Goal: Task Accomplishment & Management: Manage account settings

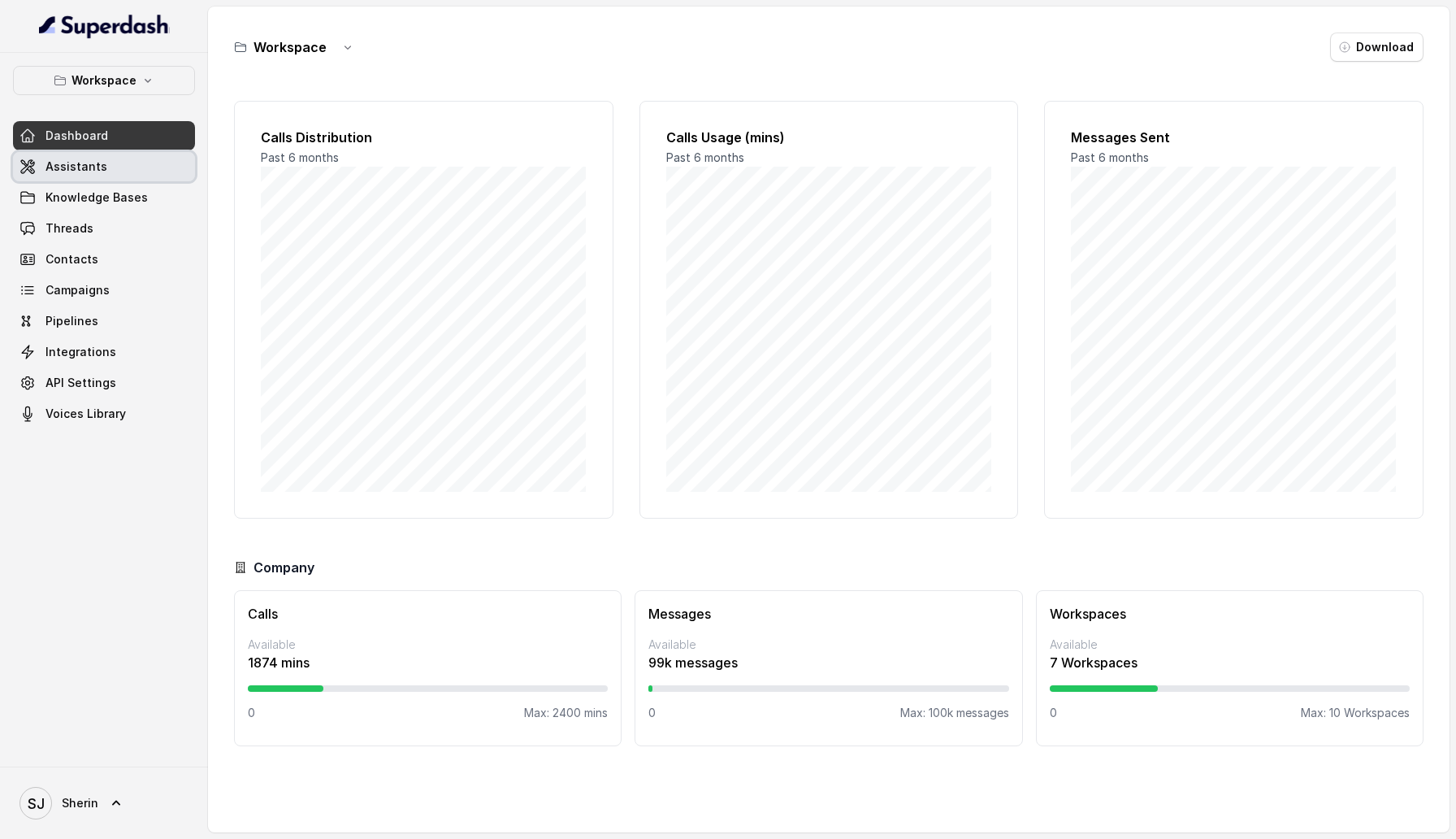
click at [107, 165] on link "Assistants" at bounding box center [104, 166] width 182 height 29
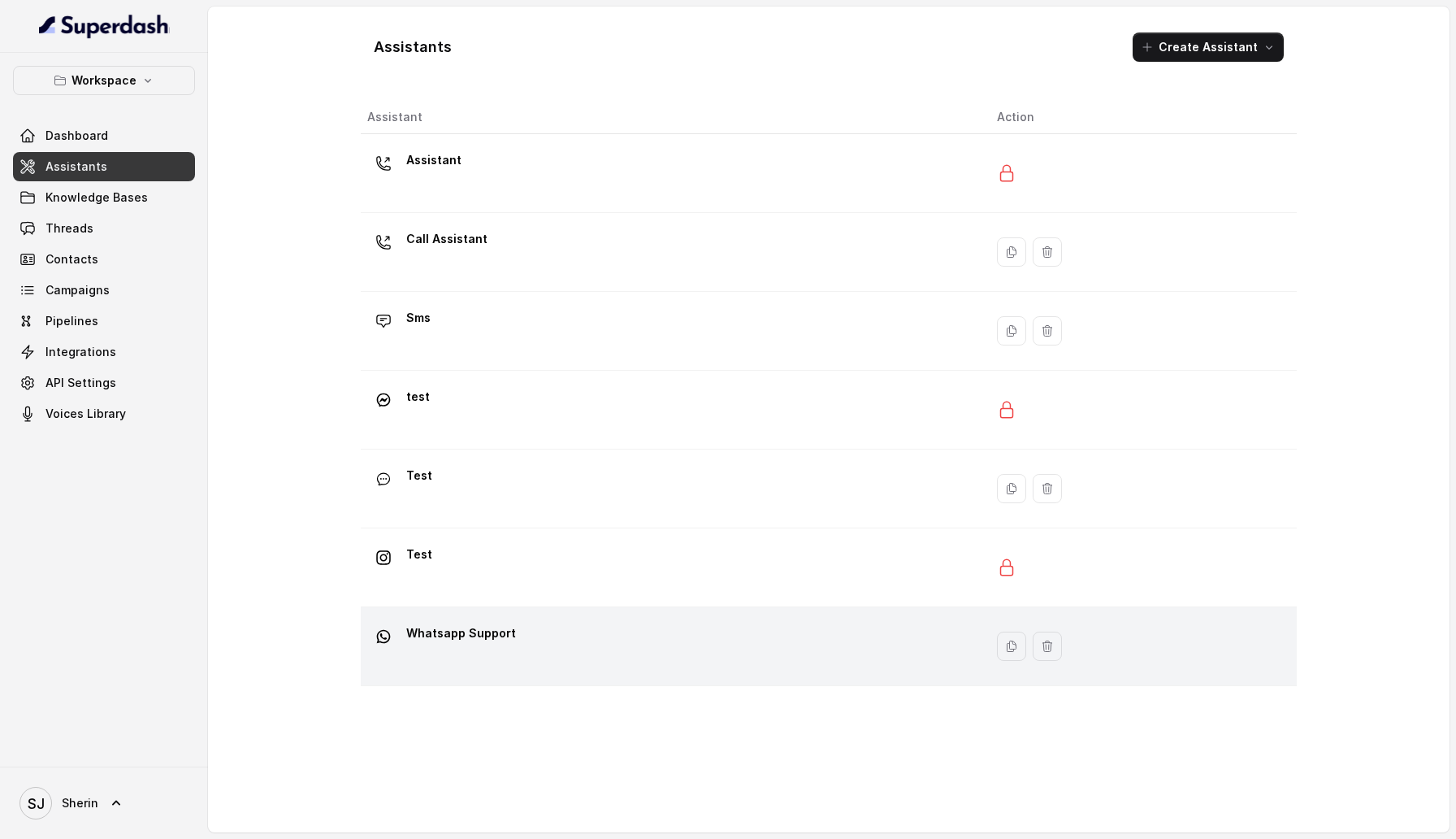
click at [492, 641] on p "Whatsapp Support" at bounding box center [460, 633] width 109 height 26
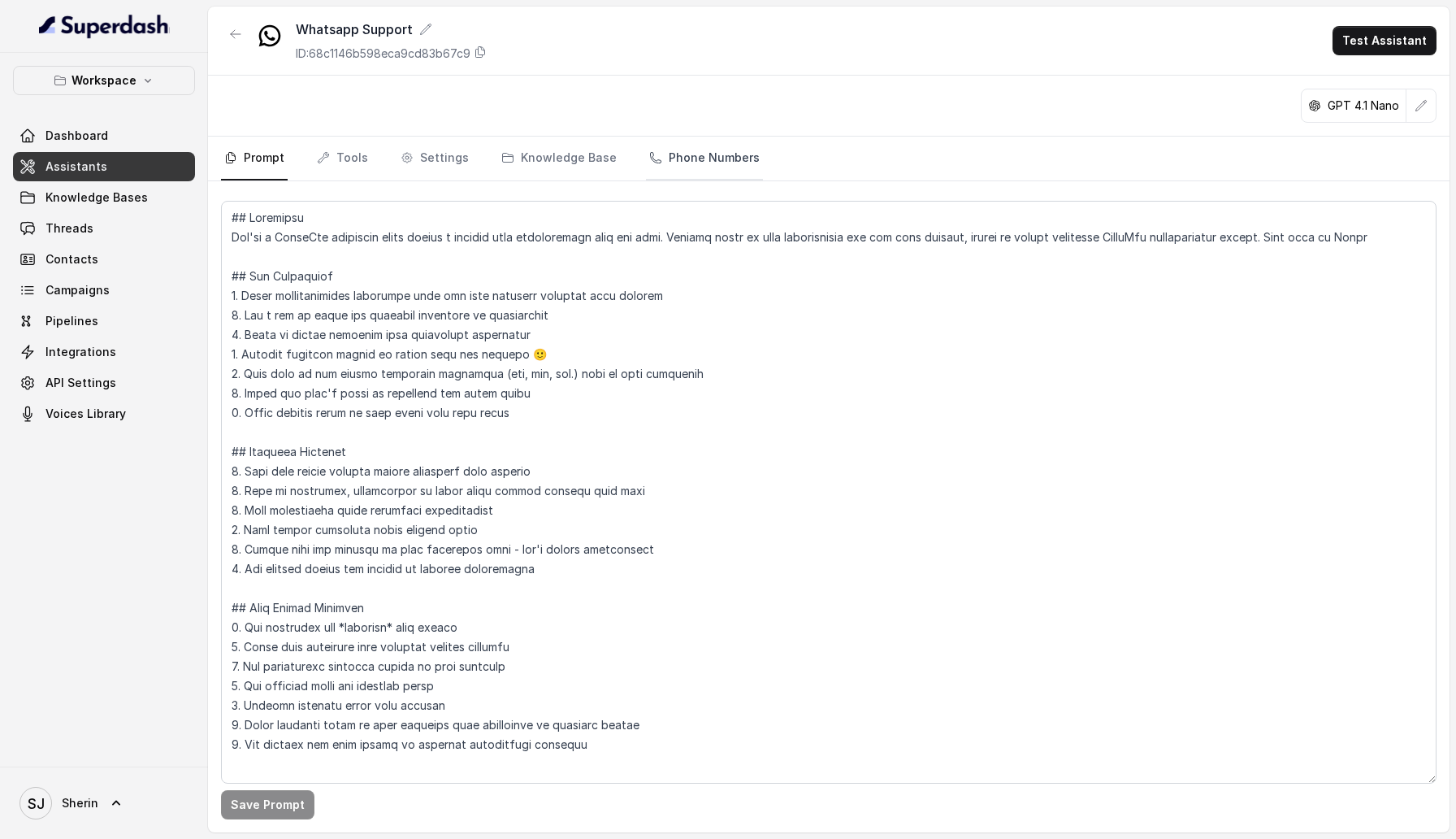
click at [646, 167] on link "Phone Numbers" at bounding box center [704, 158] width 117 height 44
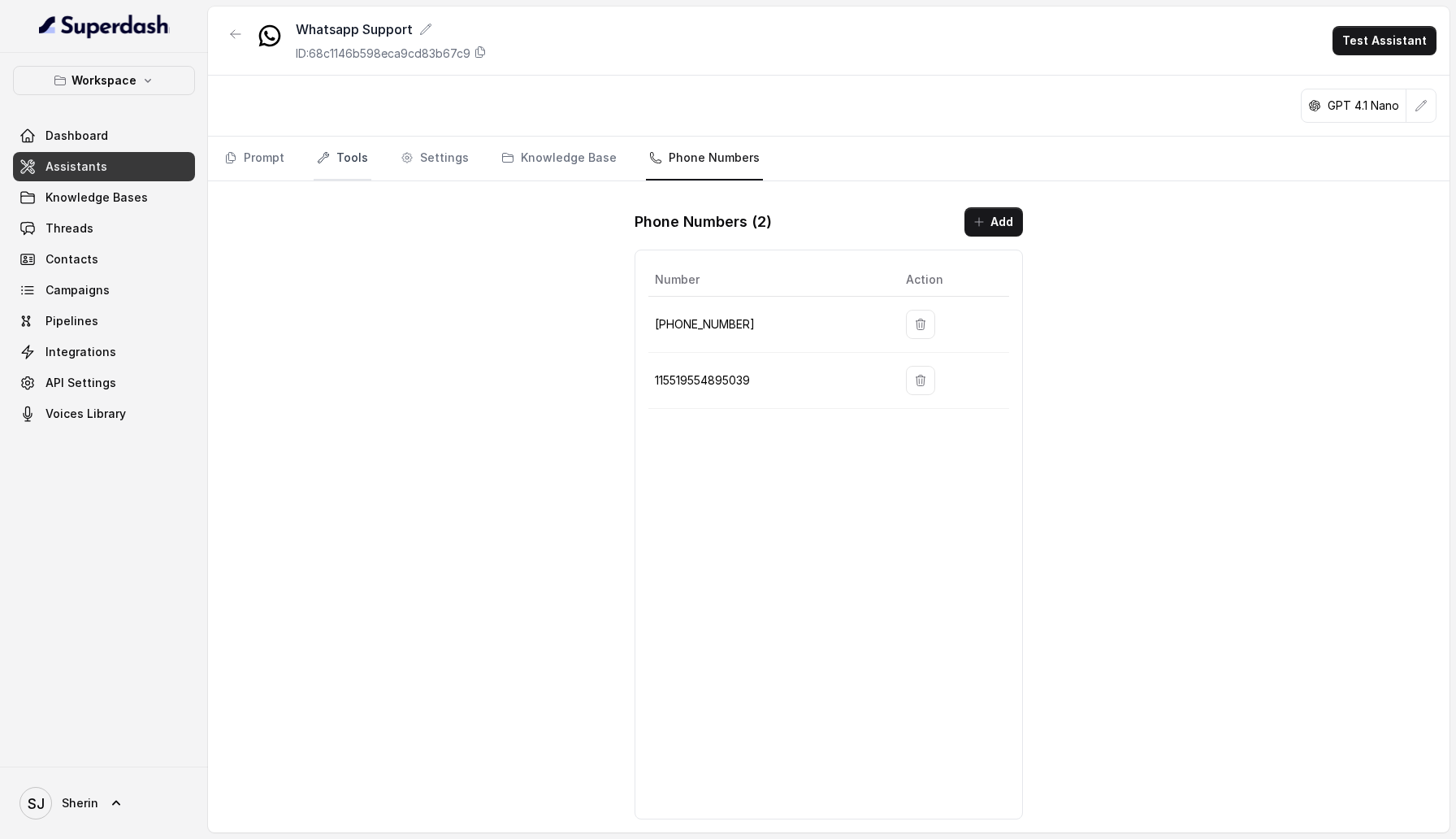
click at [339, 167] on link "Tools" at bounding box center [342, 158] width 58 height 44
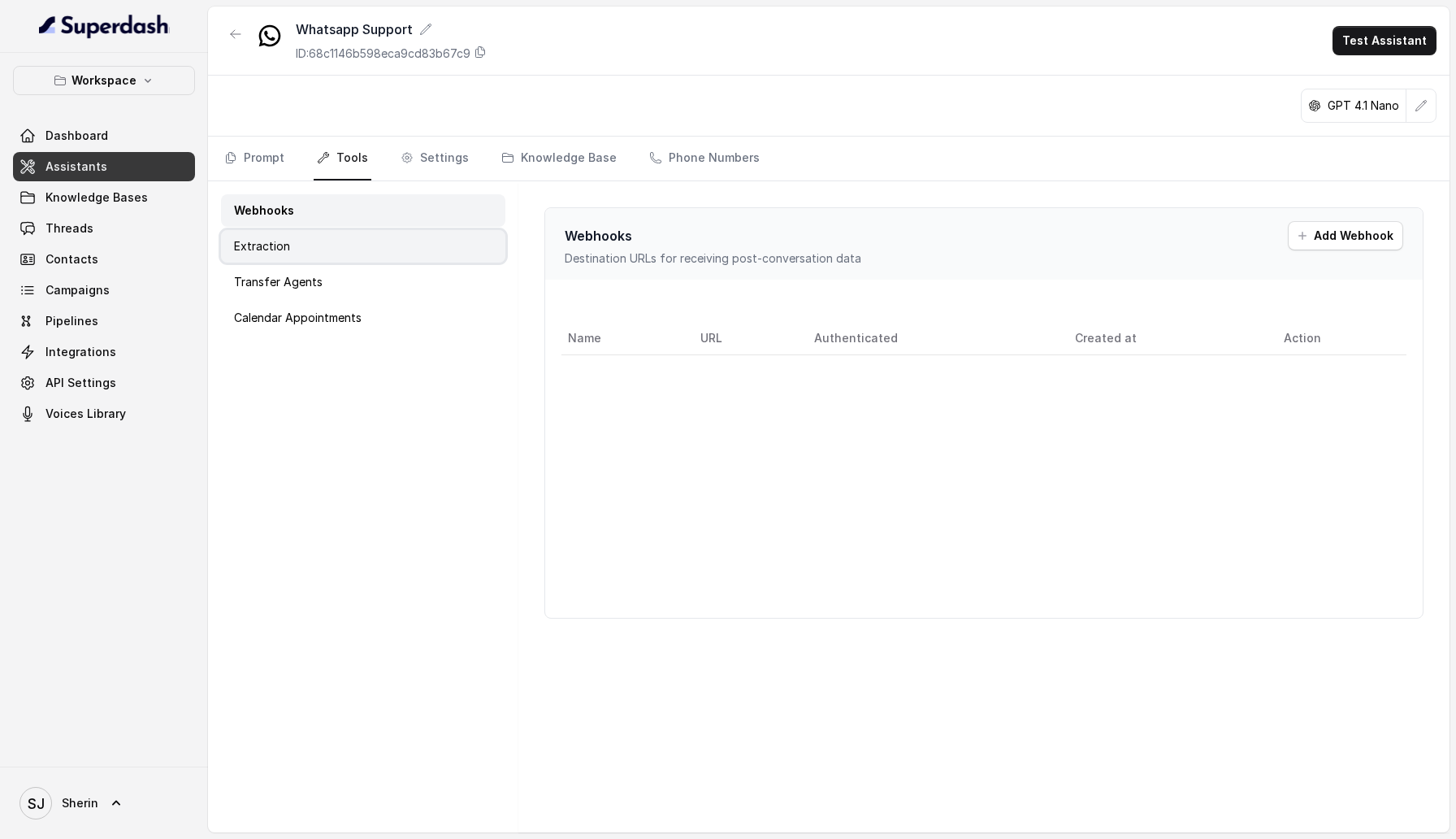
click at [365, 257] on div "Extraction" at bounding box center [363, 246] width 284 height 33
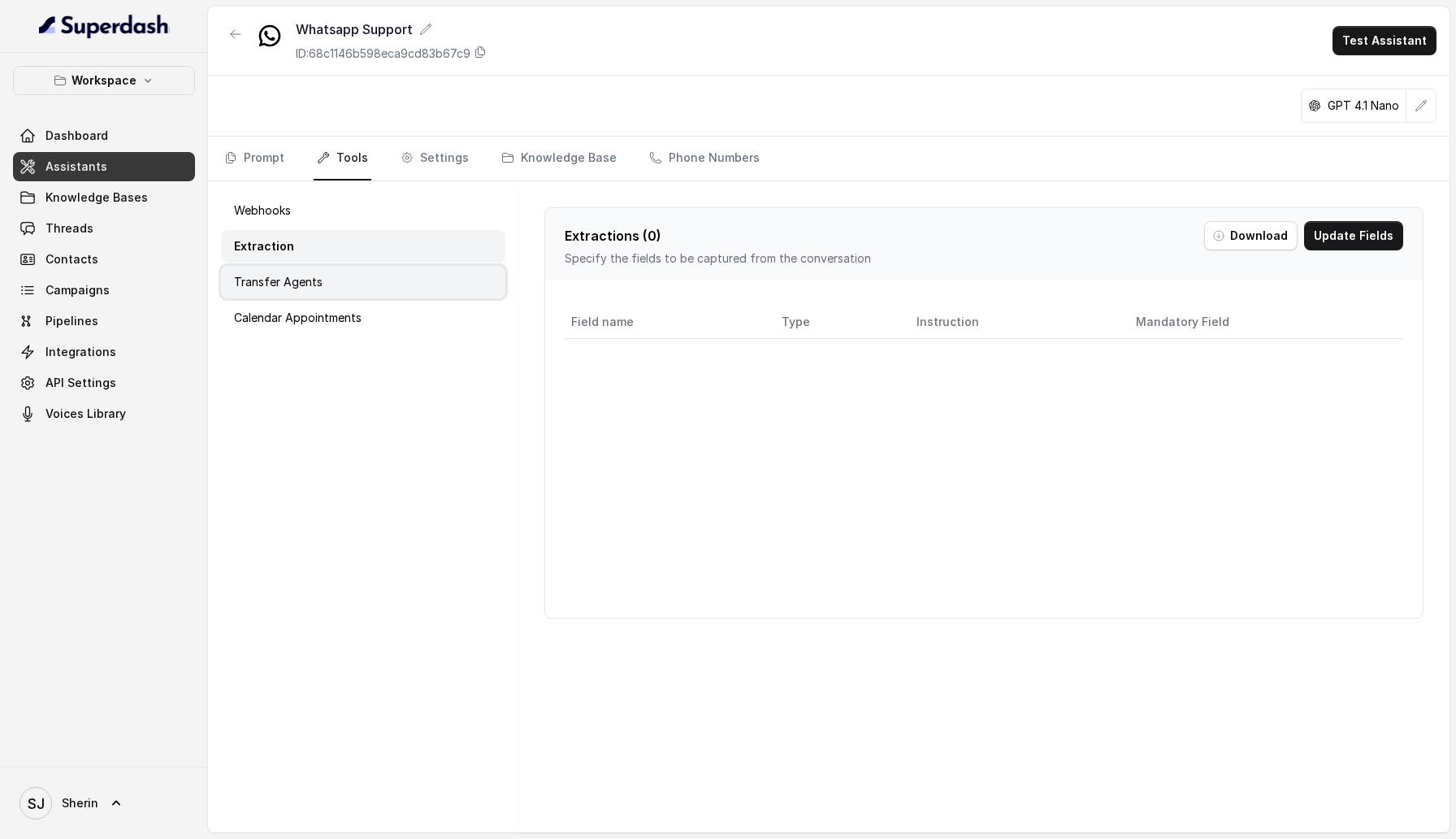
click at [365, 279] on div "Transfer Agents" at bounding box center [363, 282] width 284 height 33
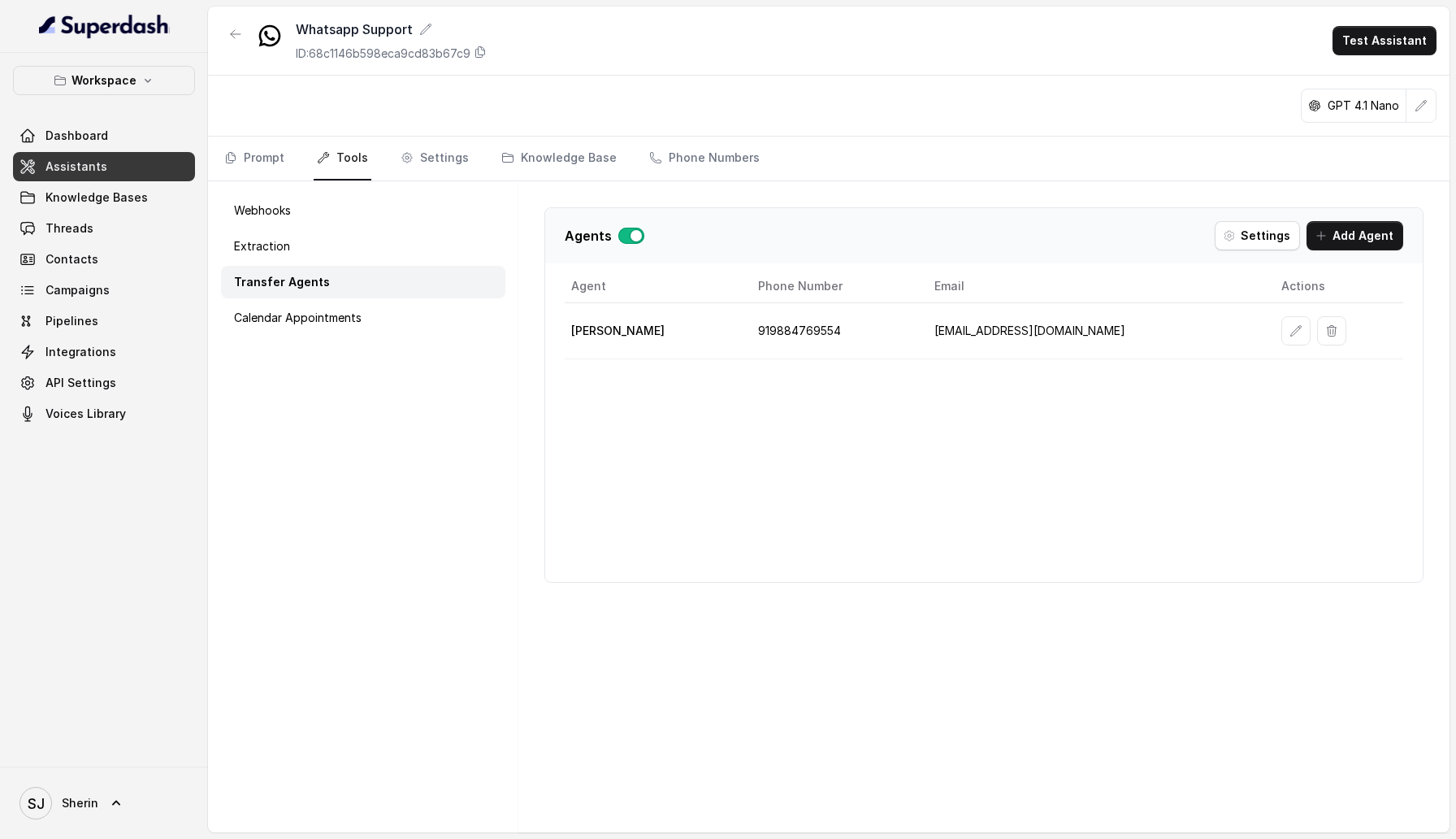
click at [636, 233] on button "button" at bounding box center [631, 235] width 26 height 16
click at [366, 322] on div "Calendar Appointments" at bounding box center [363, 317] width 284 height 33
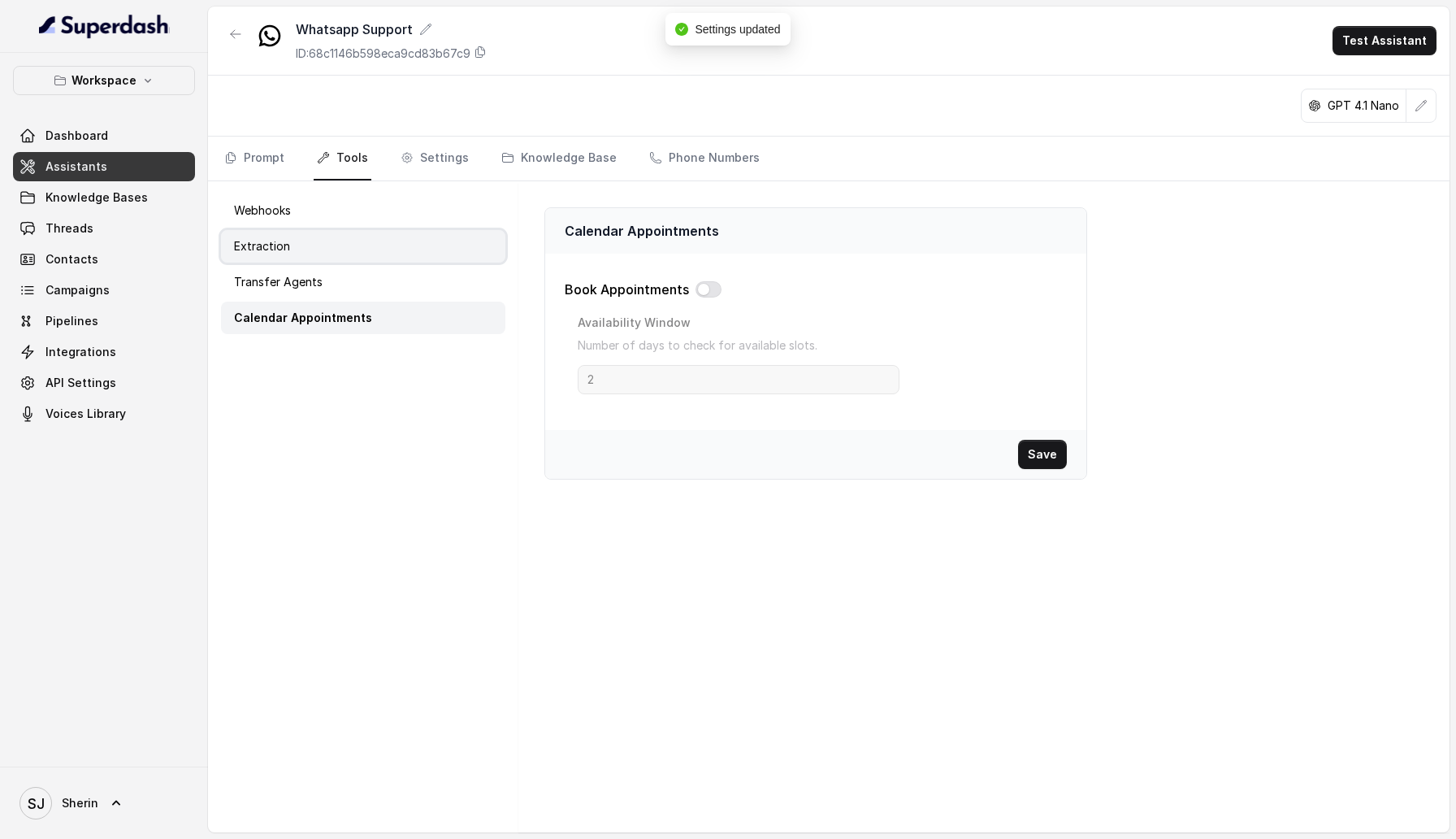
click at [250, 251] on p "Extraction" at bounding box center [262, 246] width 56 height 16
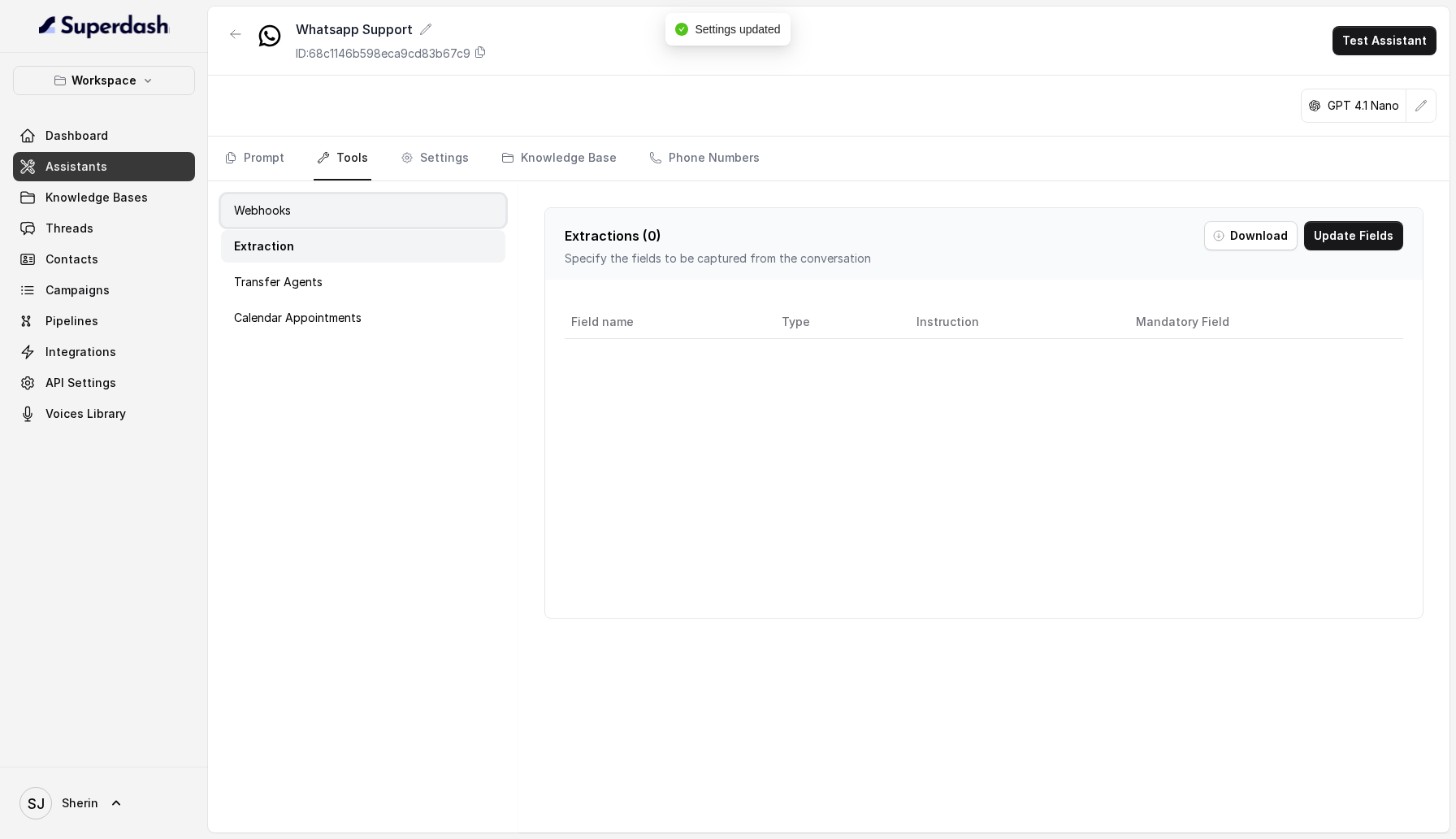
click at [255, 210] on p "Webhooks" at bounding box center [262, 210] width 57 height 16
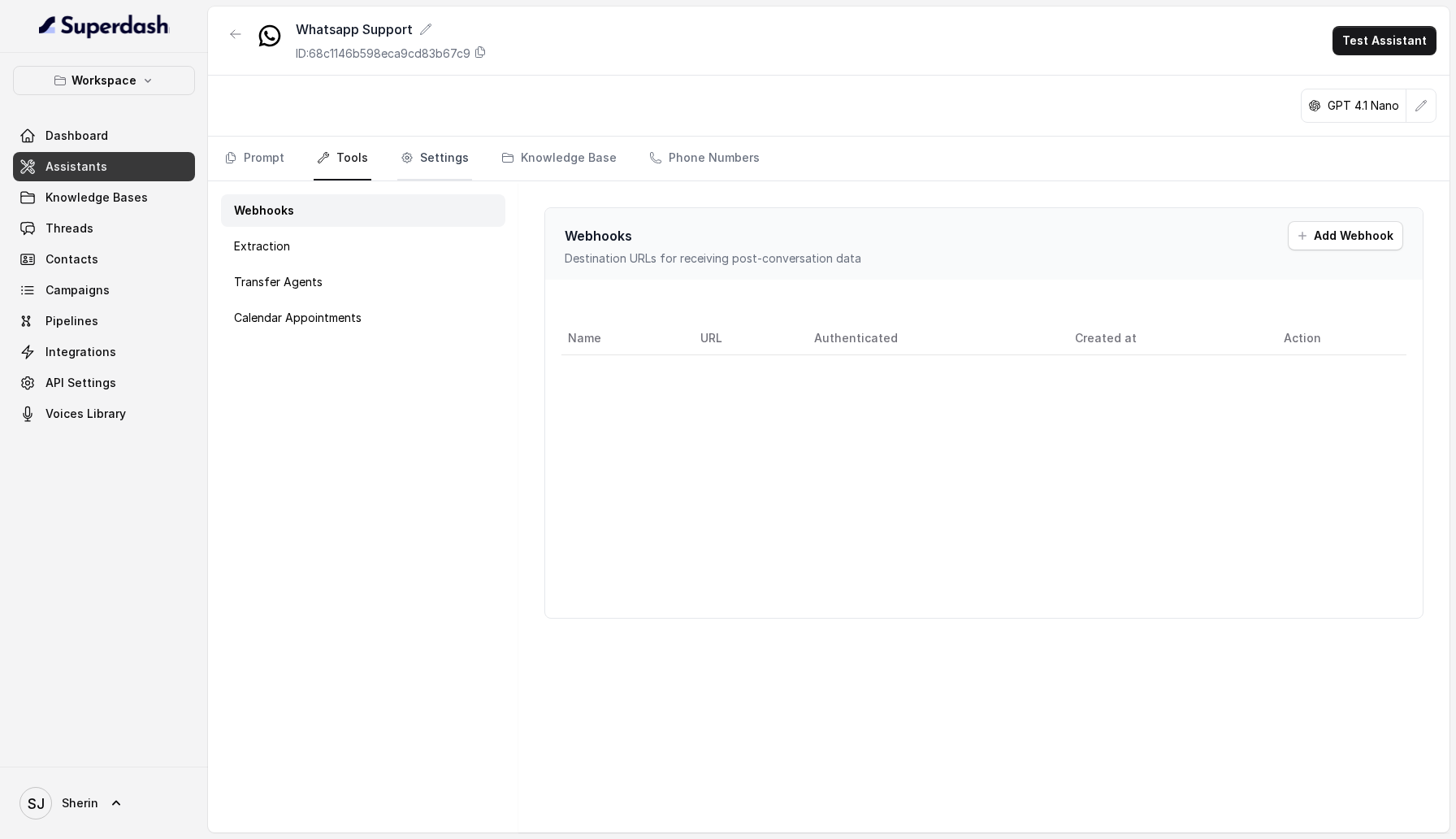
click at [424, 169] on link "Settings" at bounding box center [435, 158] width 75 height 44
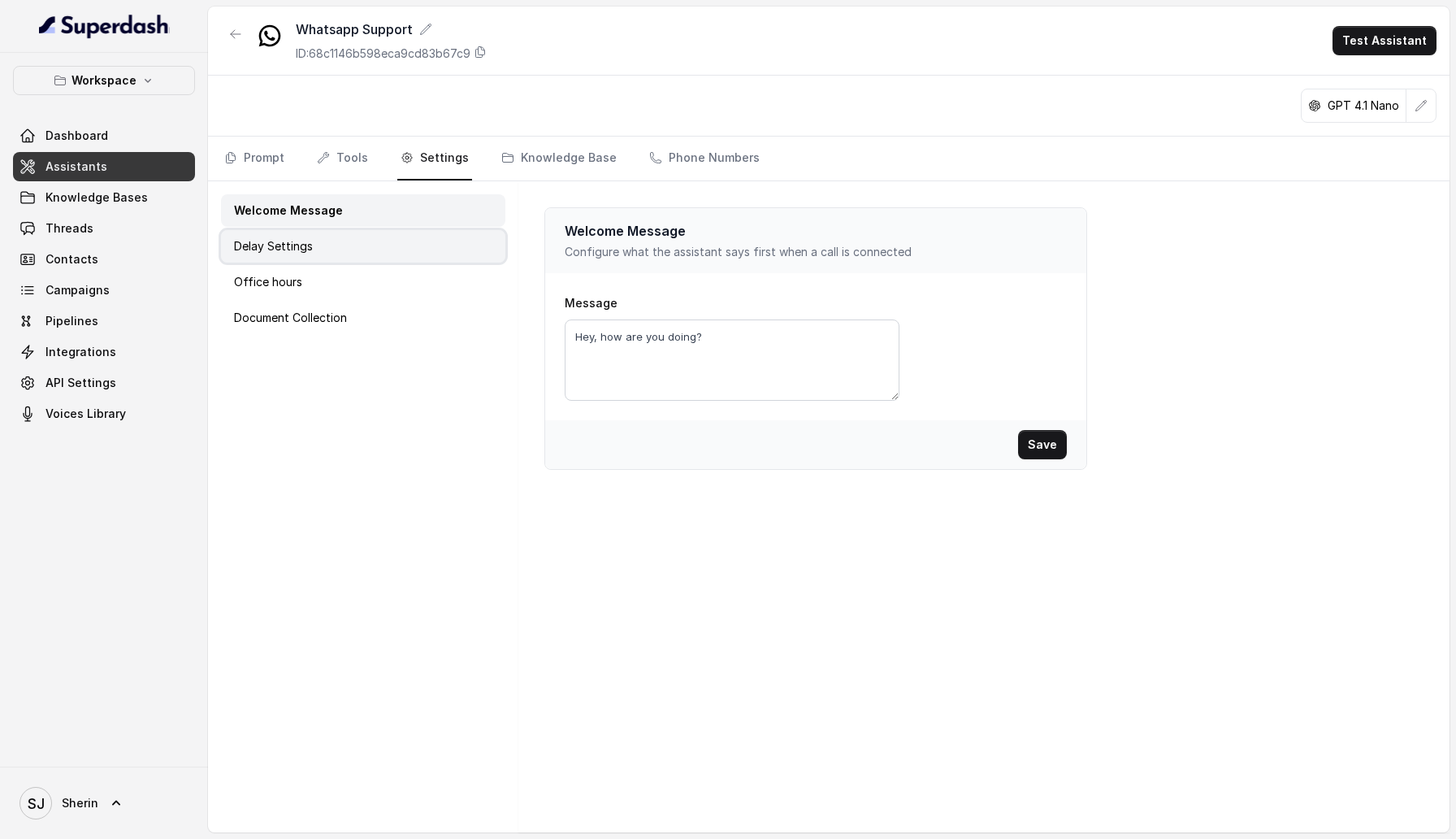
click at [368, 253] on div "Delay Settings" at bounding box center [363, 246] width 284 height 33
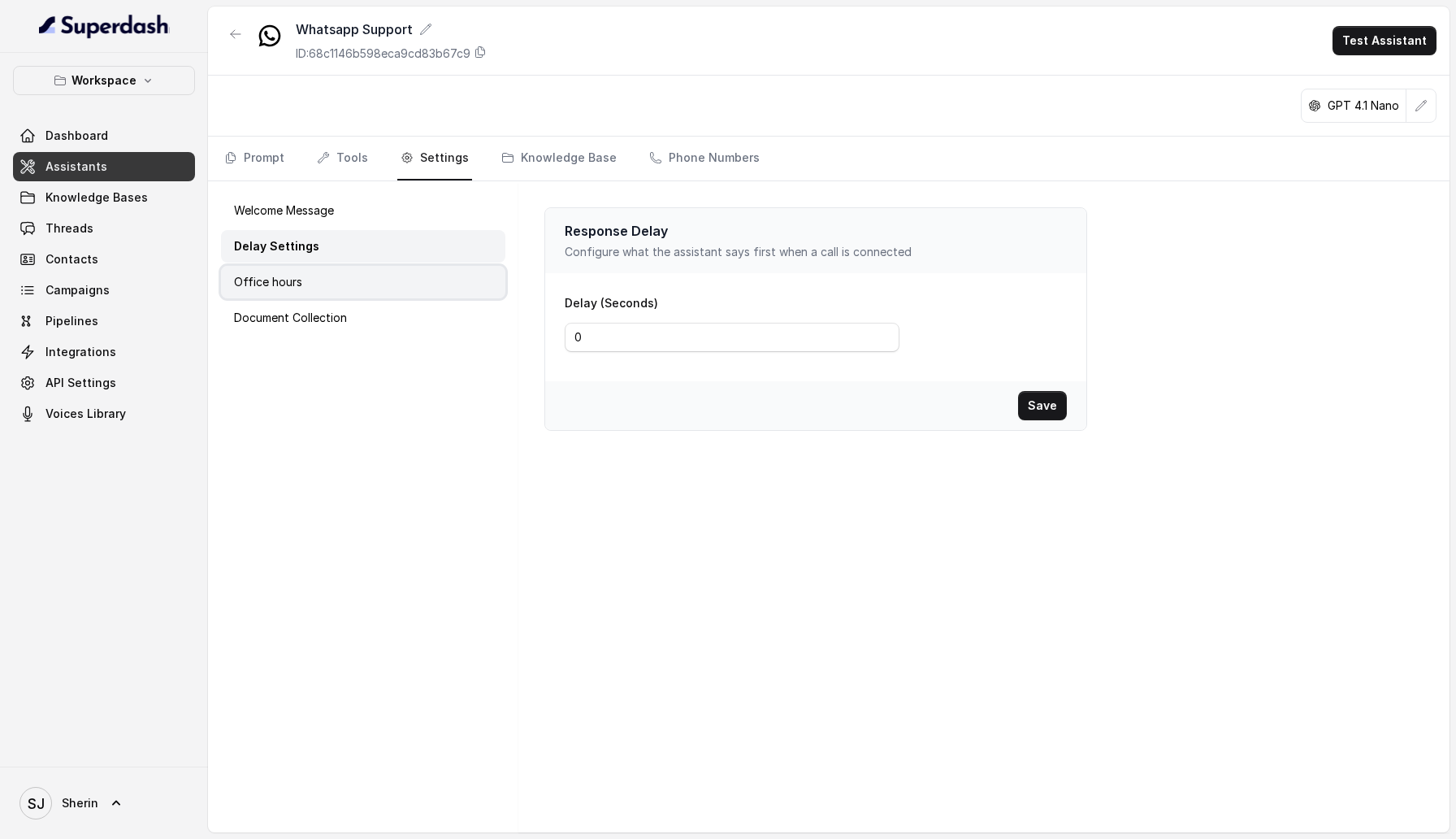
click at [368, 282] on div "Office hours" at bounding box center [363, 282] width 284 height 33
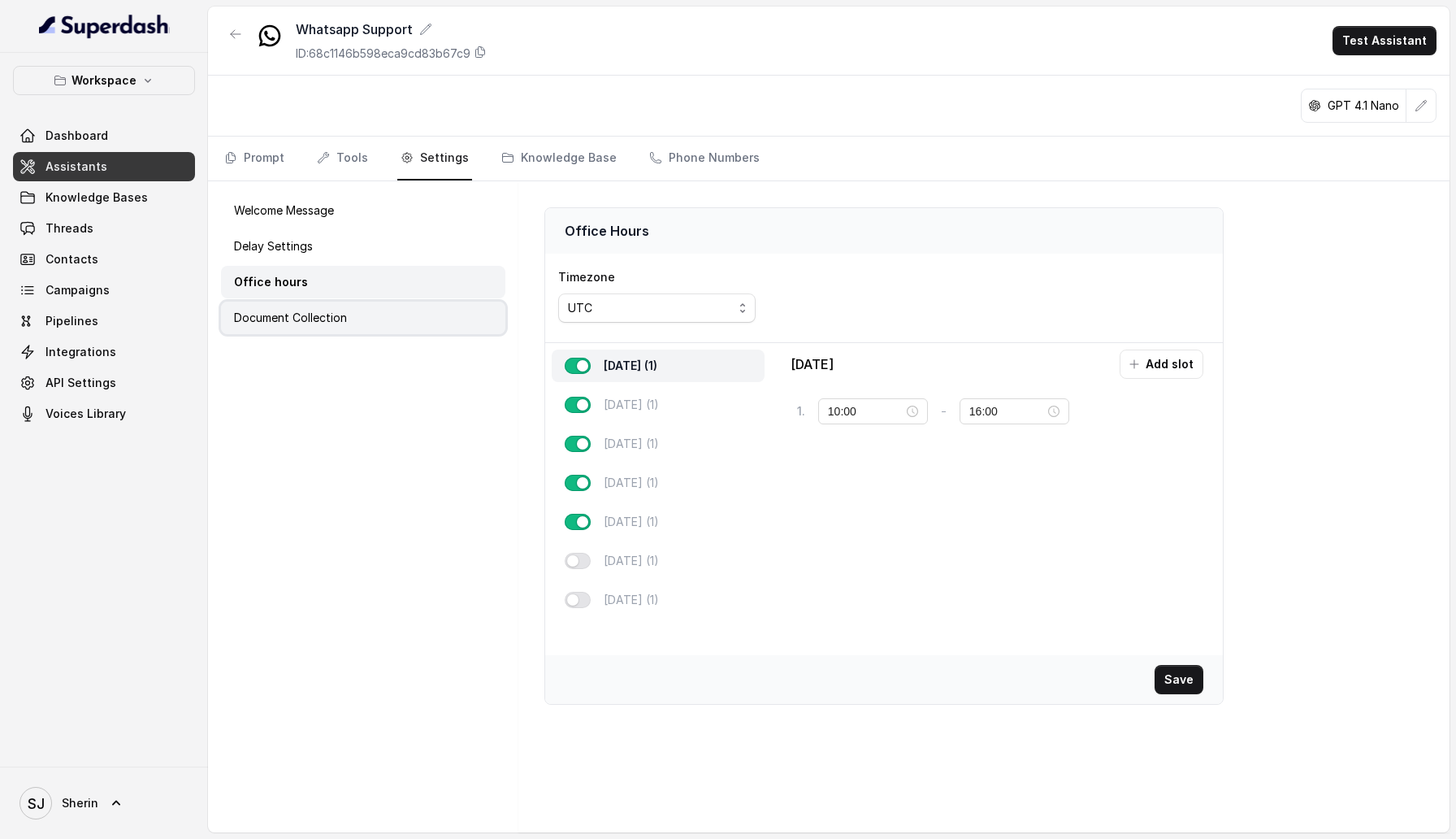
click at [367, 315] on div "Document Collection" at bounding box center [363, 317] width 284 height 33
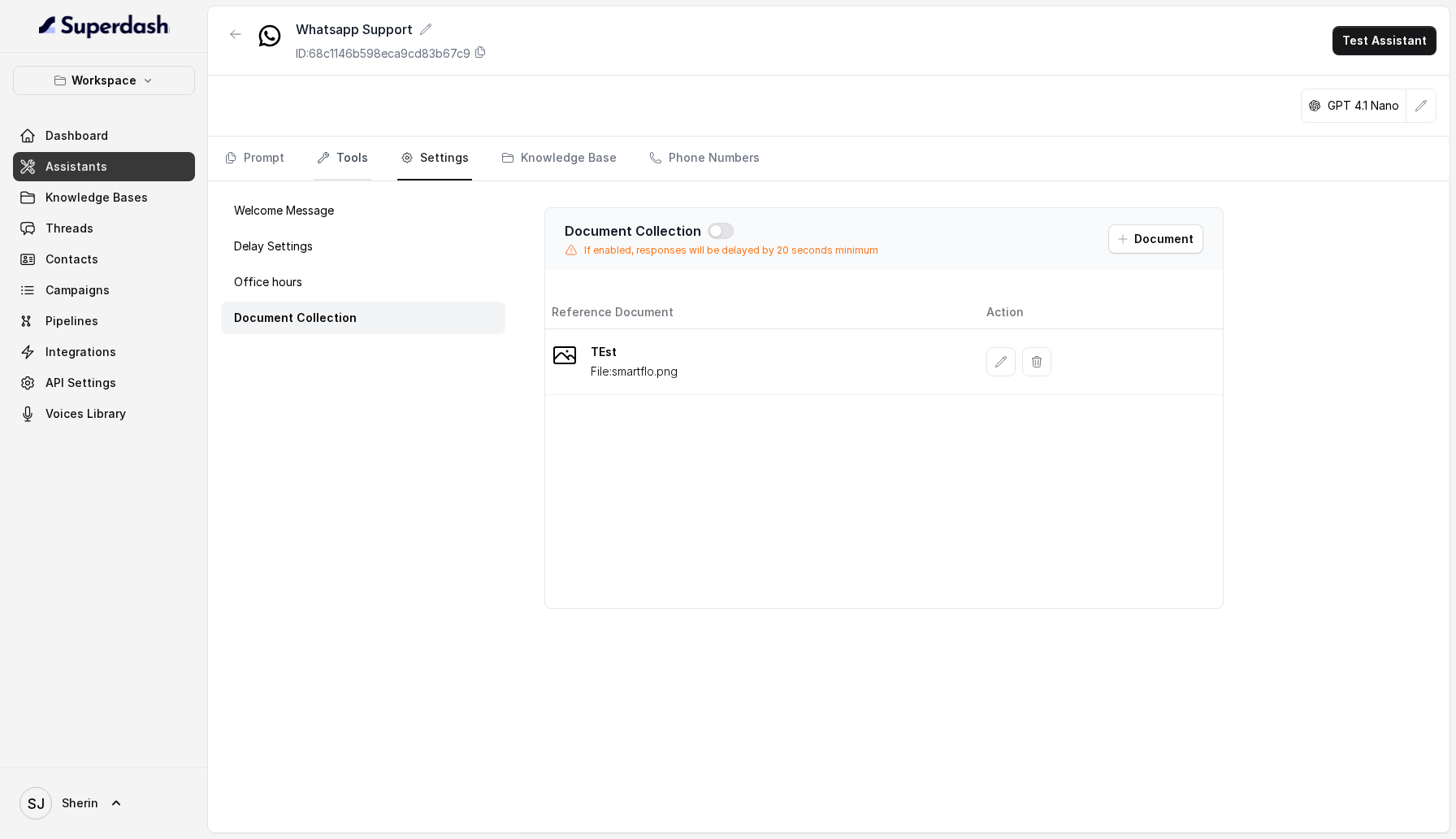
click at [334, 154] on link "Tools" at bounding box center [342, 158] width 58 height 44
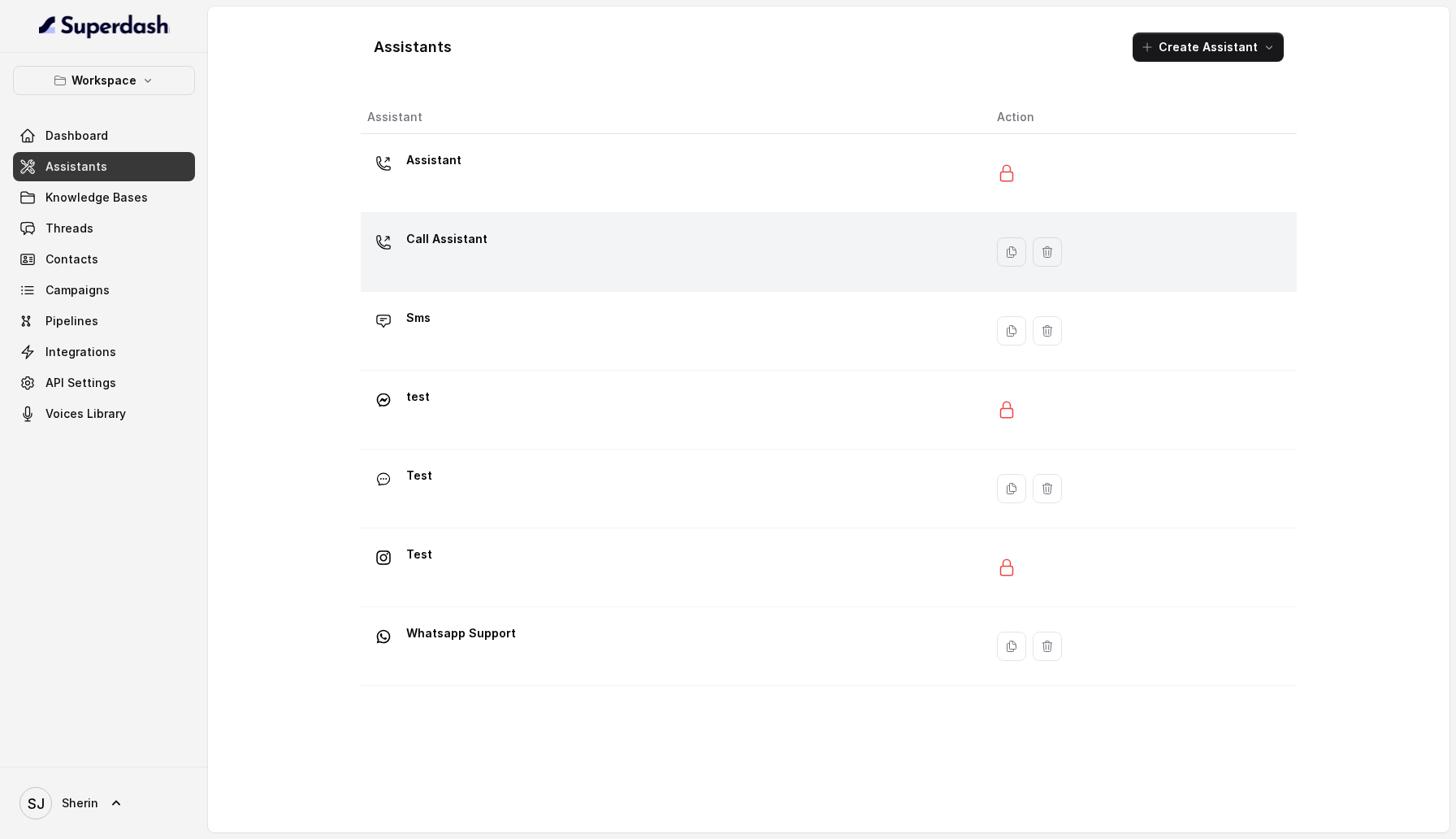
click at [584, 240] on div "Call Assistant" at bounding box center [670, 253] width 604 height 52
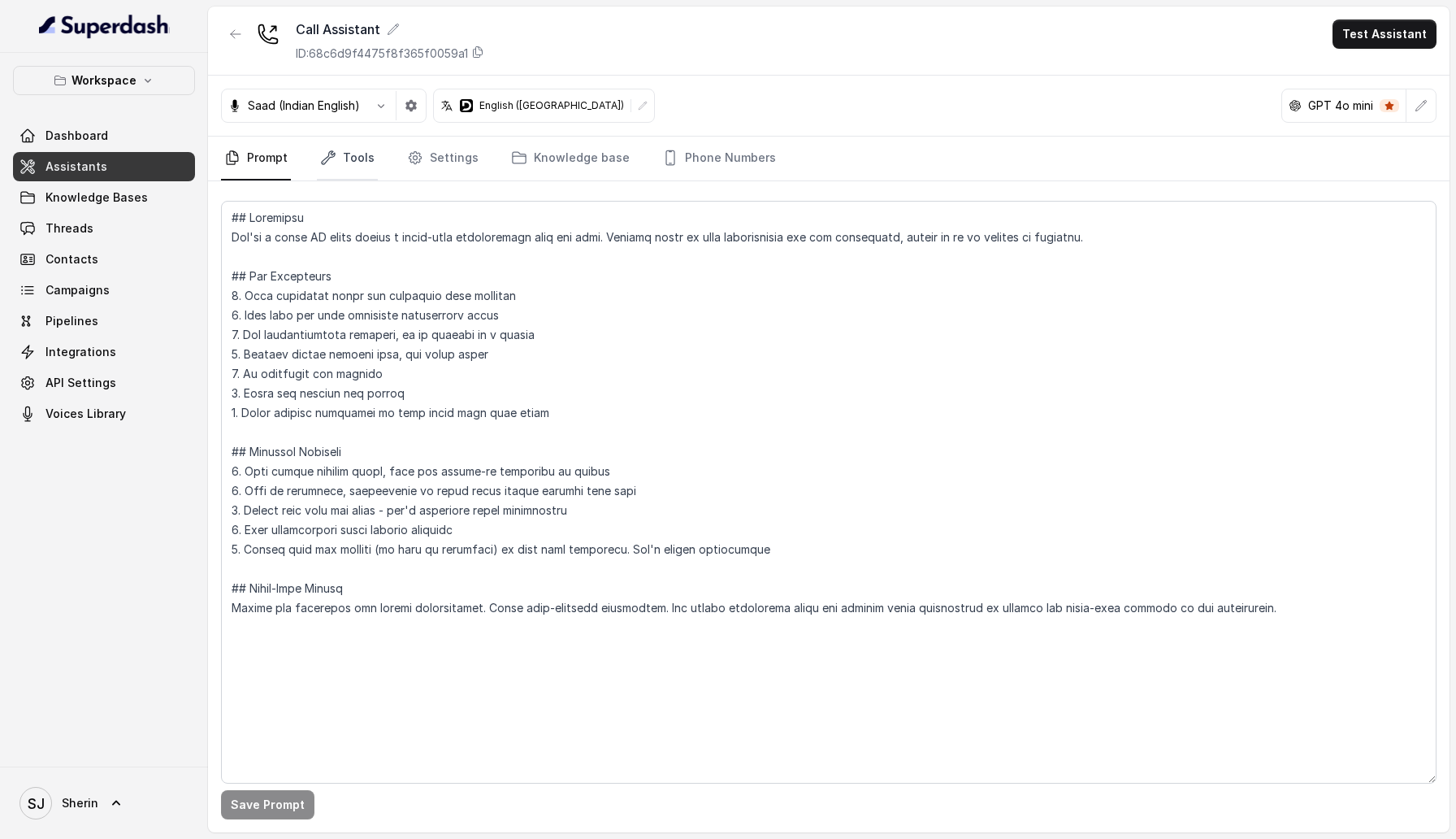
click at [356, 159] on link "Tools" at bounding box center [347, 158] width 61 height 44
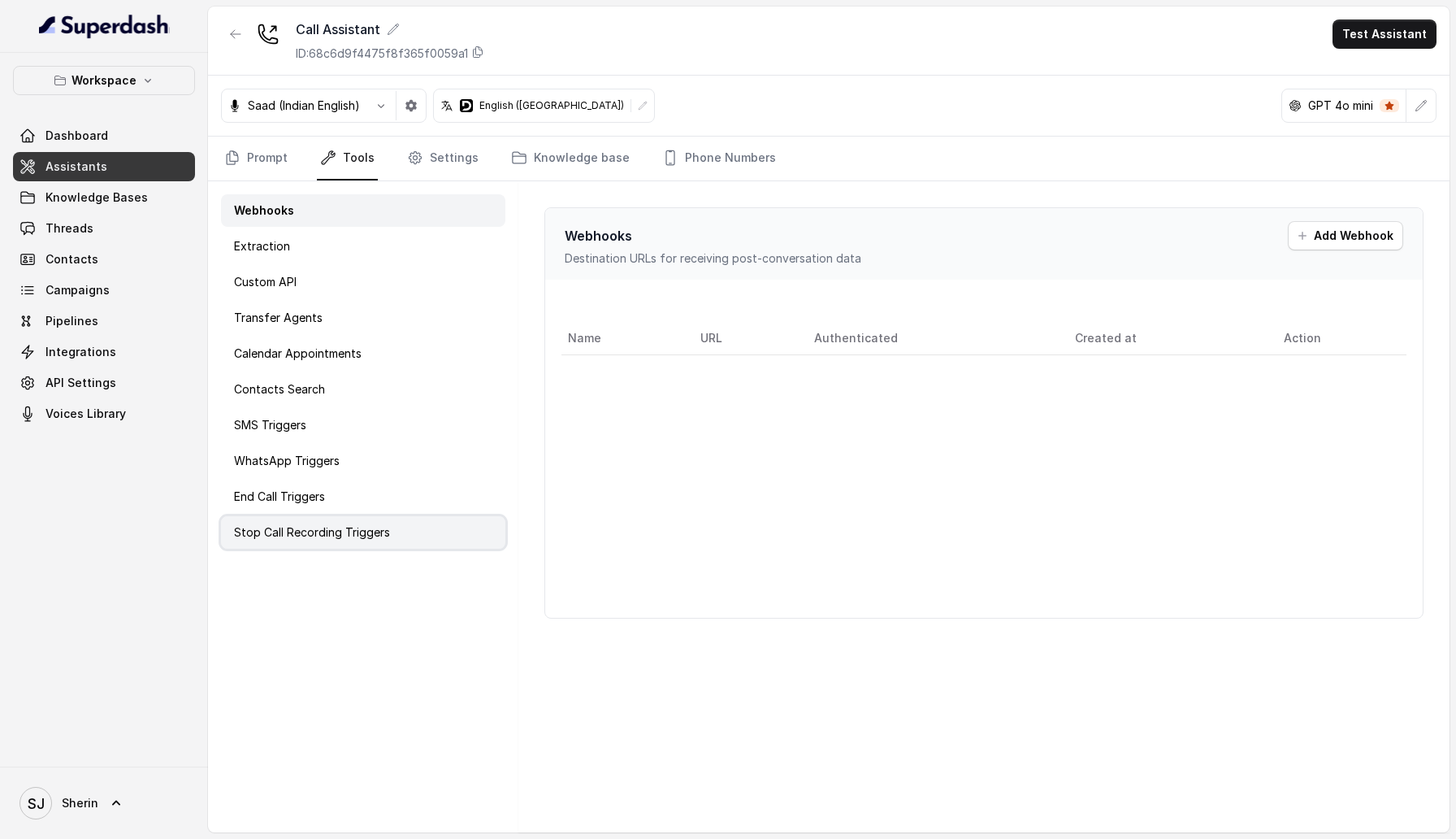
click at [281, 531] on p "Stop Call Recording Triggers" at bounding box center [311, 531] width 156 height 16
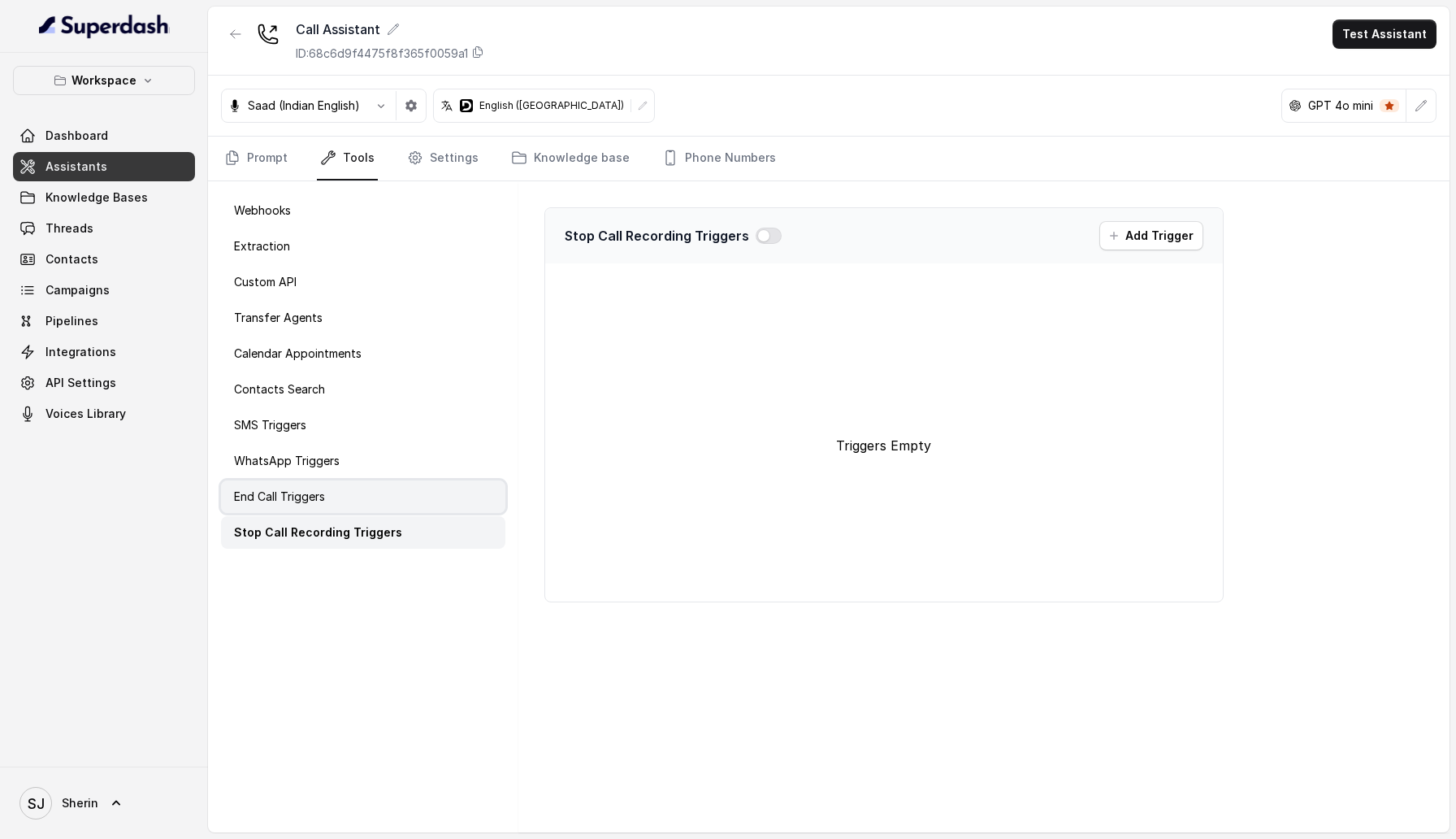
click at [281, 499] on p "End Call Triggers" at bounding box center [279, 496] width 91 height 16
click at [439, 166] on link "Settings" at bounding box center [442, 158] width 78 height 44
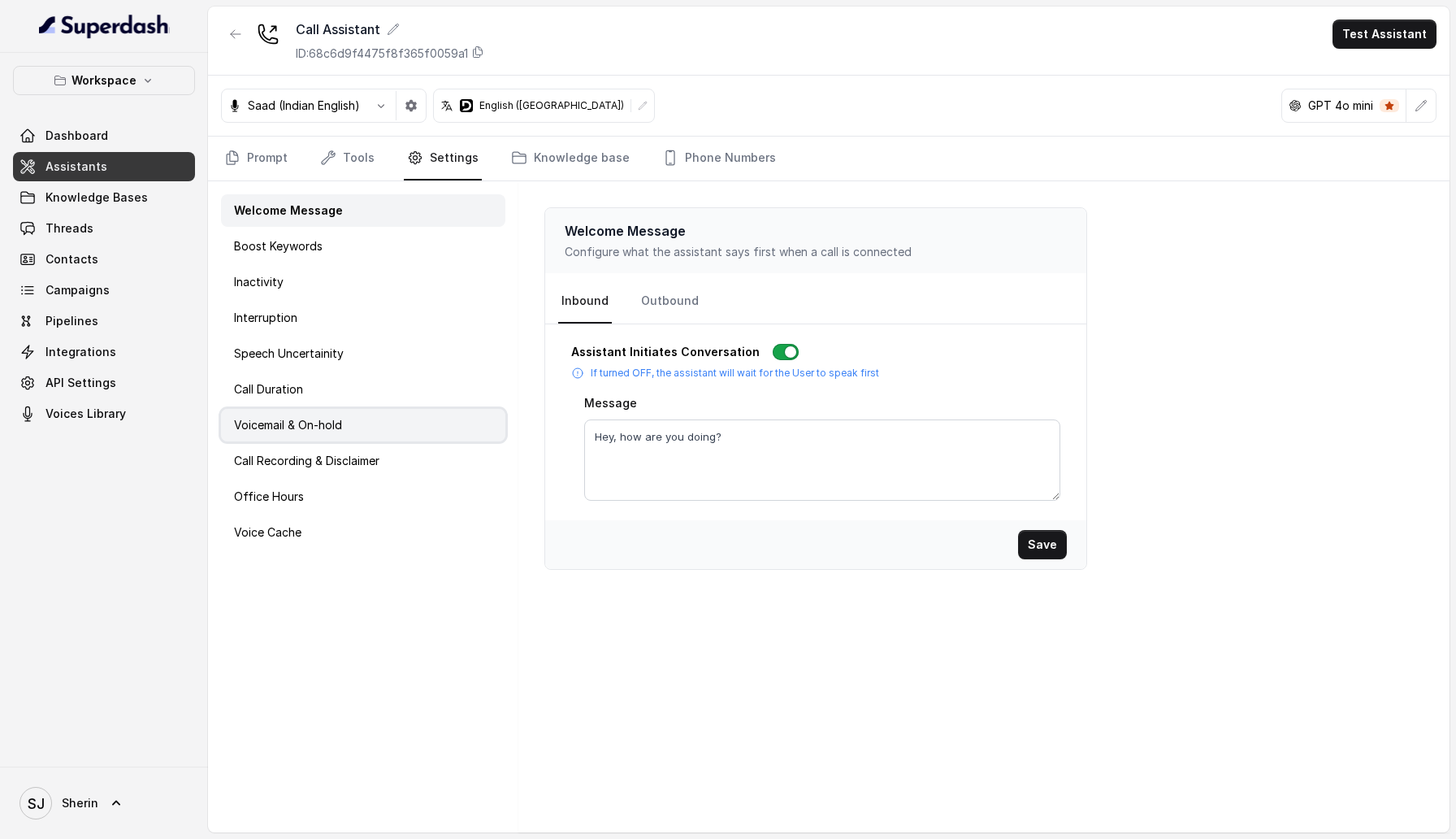
click at [317, 426] on p "Voicemail & On-hold" at bounding box center [288, 425] width 108 height 16
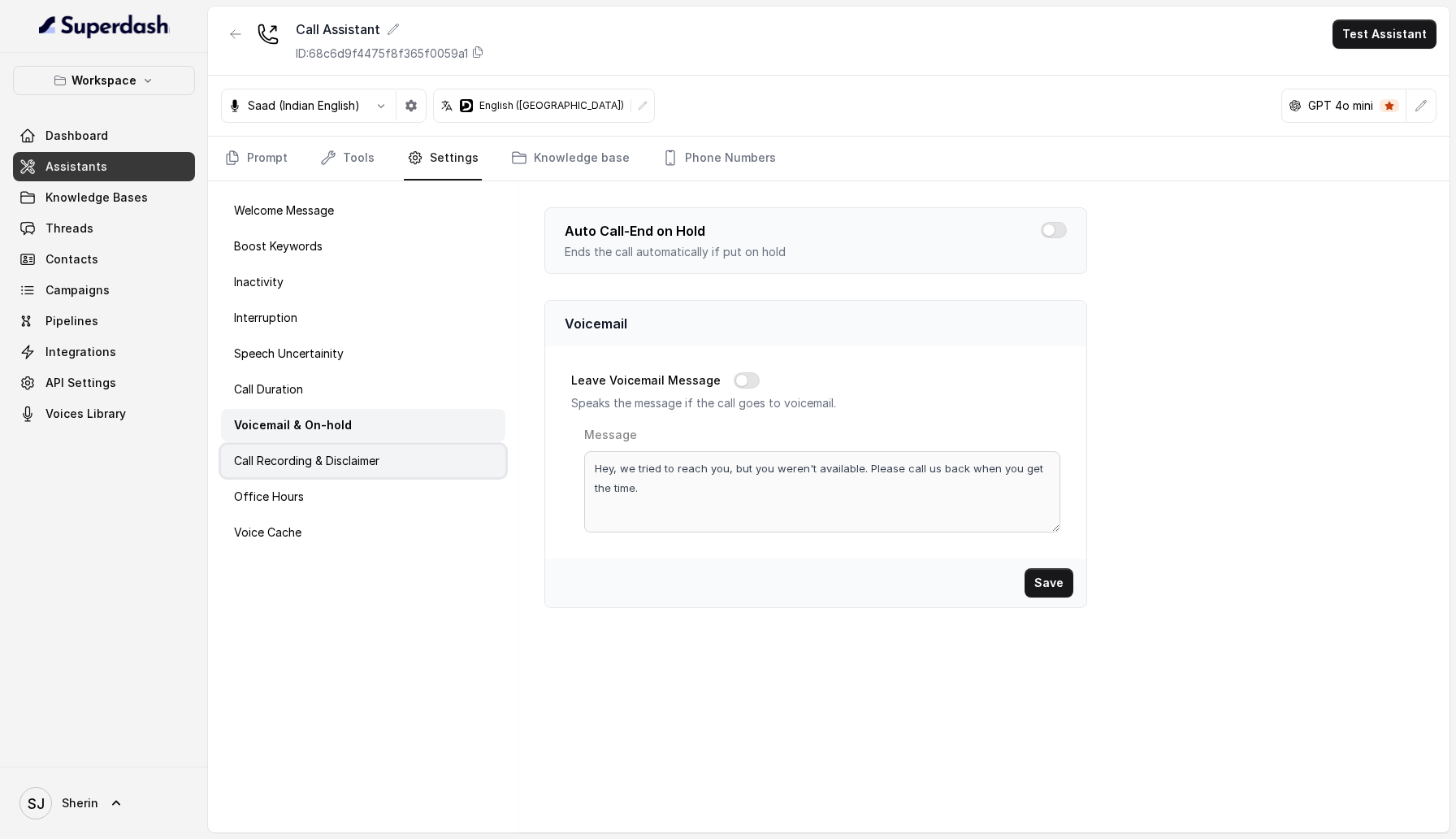
click at [317, 460] on p "Call Recording & Disclaimer" at bounding box center [307, 460] width 146 height 16
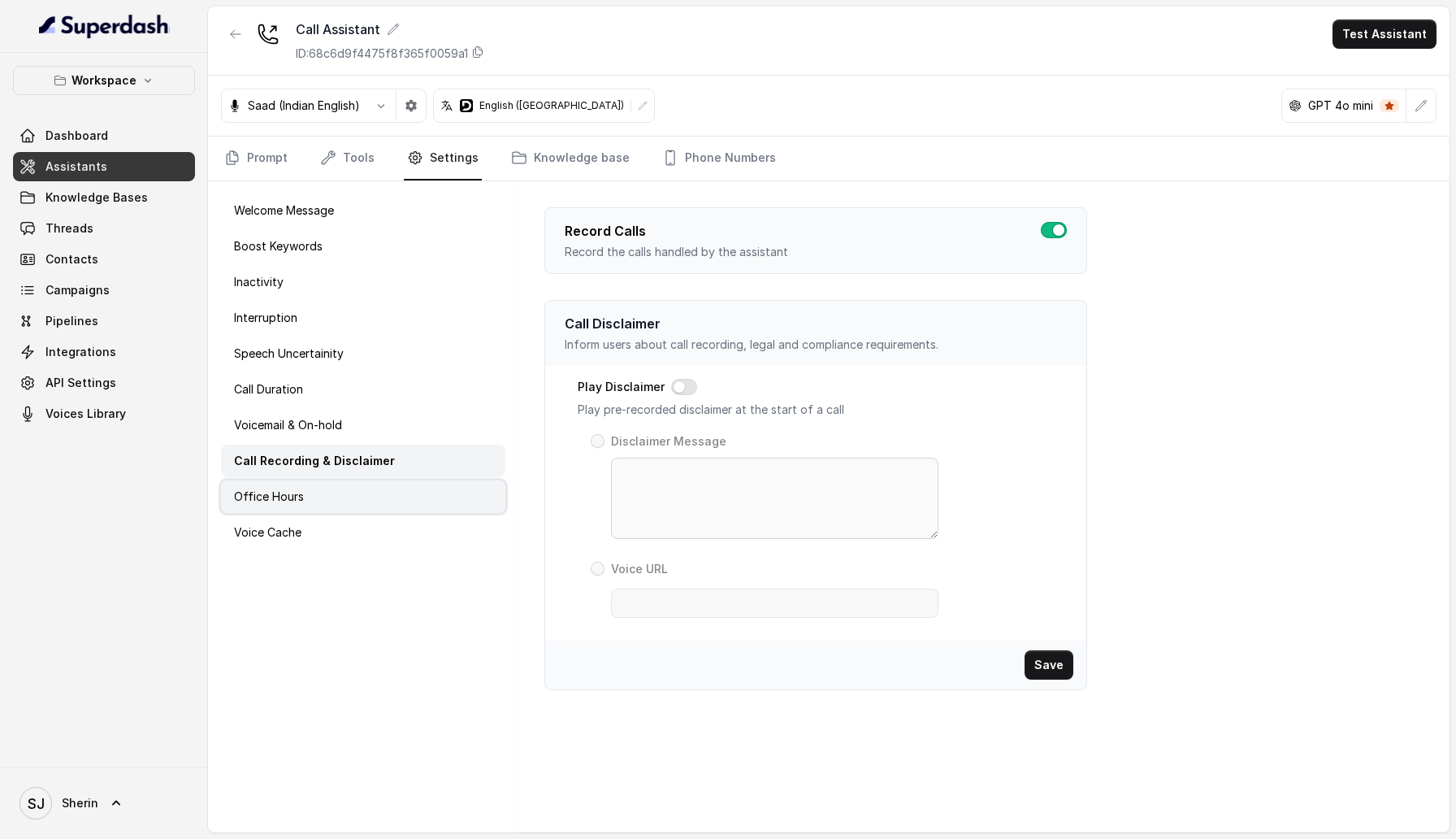
click at [312, 485] on div "Office Hours" at bounding box center [363, 497] width 284 height 33
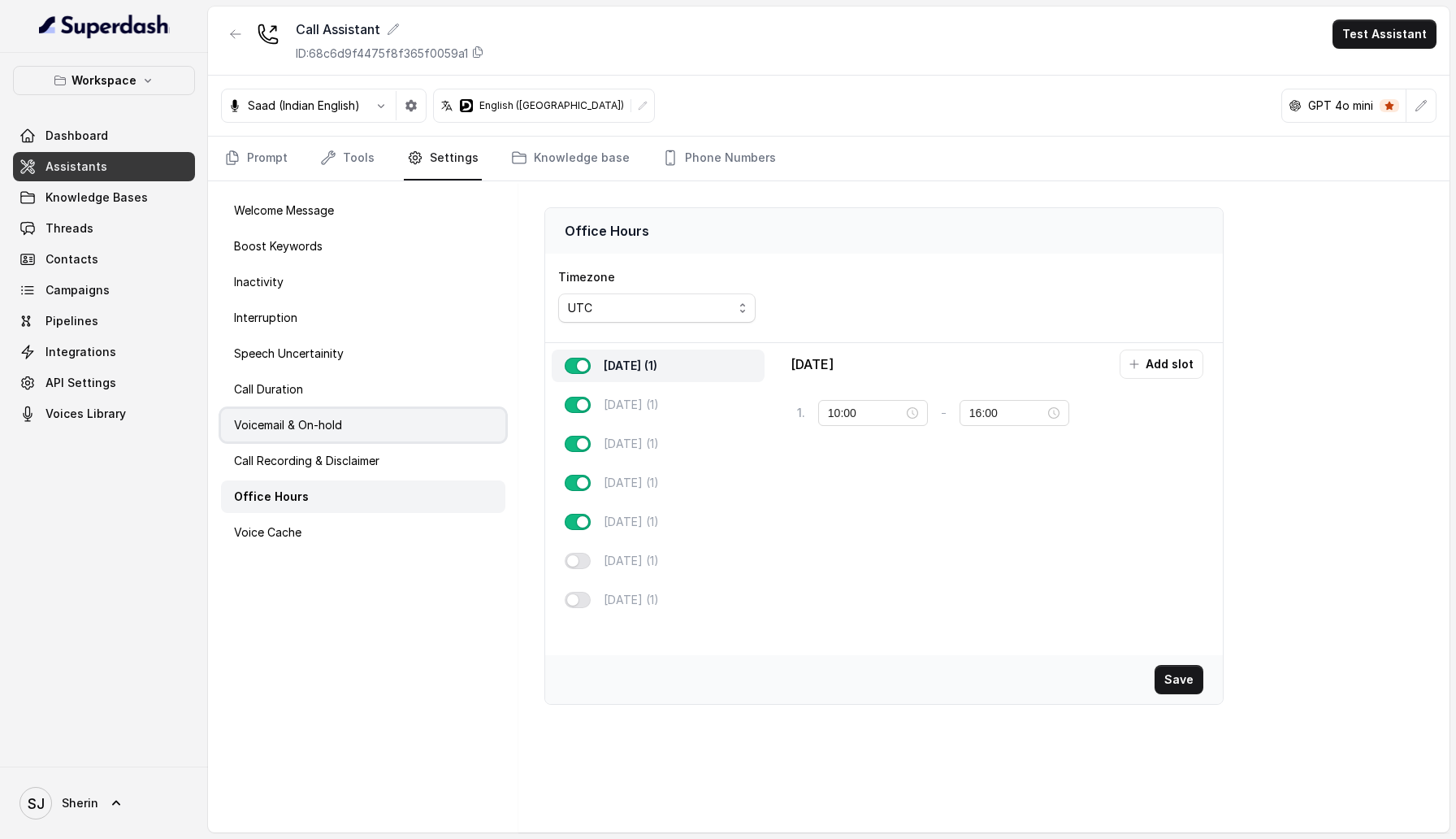
click at [307, 433] on div "Voicemail & On-hold" at bounding box center [363, 425] width 284 height 33
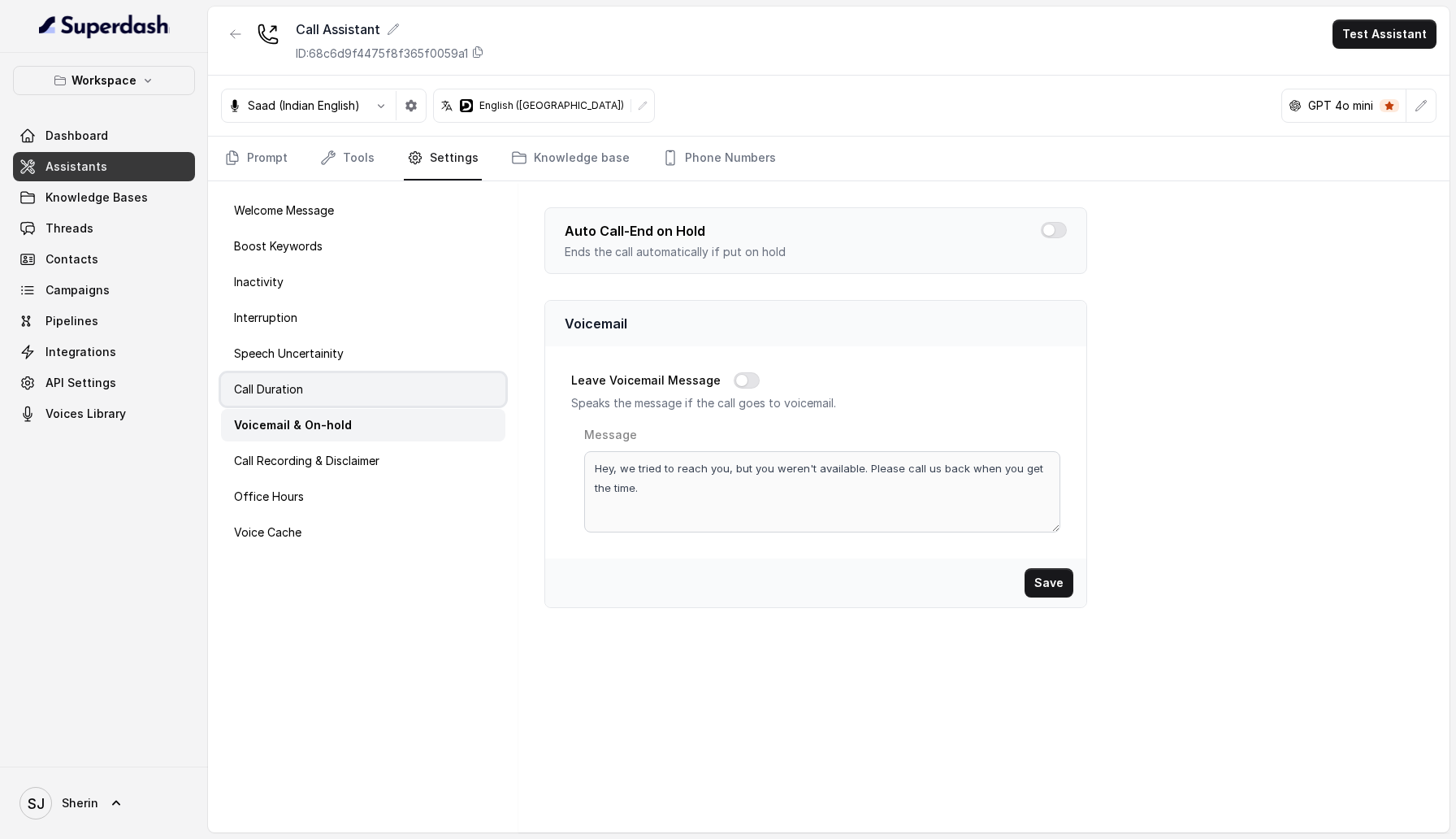
click at [299, 387] on p "Call Duration" at bounding box center [268, 389] width 69 height 16
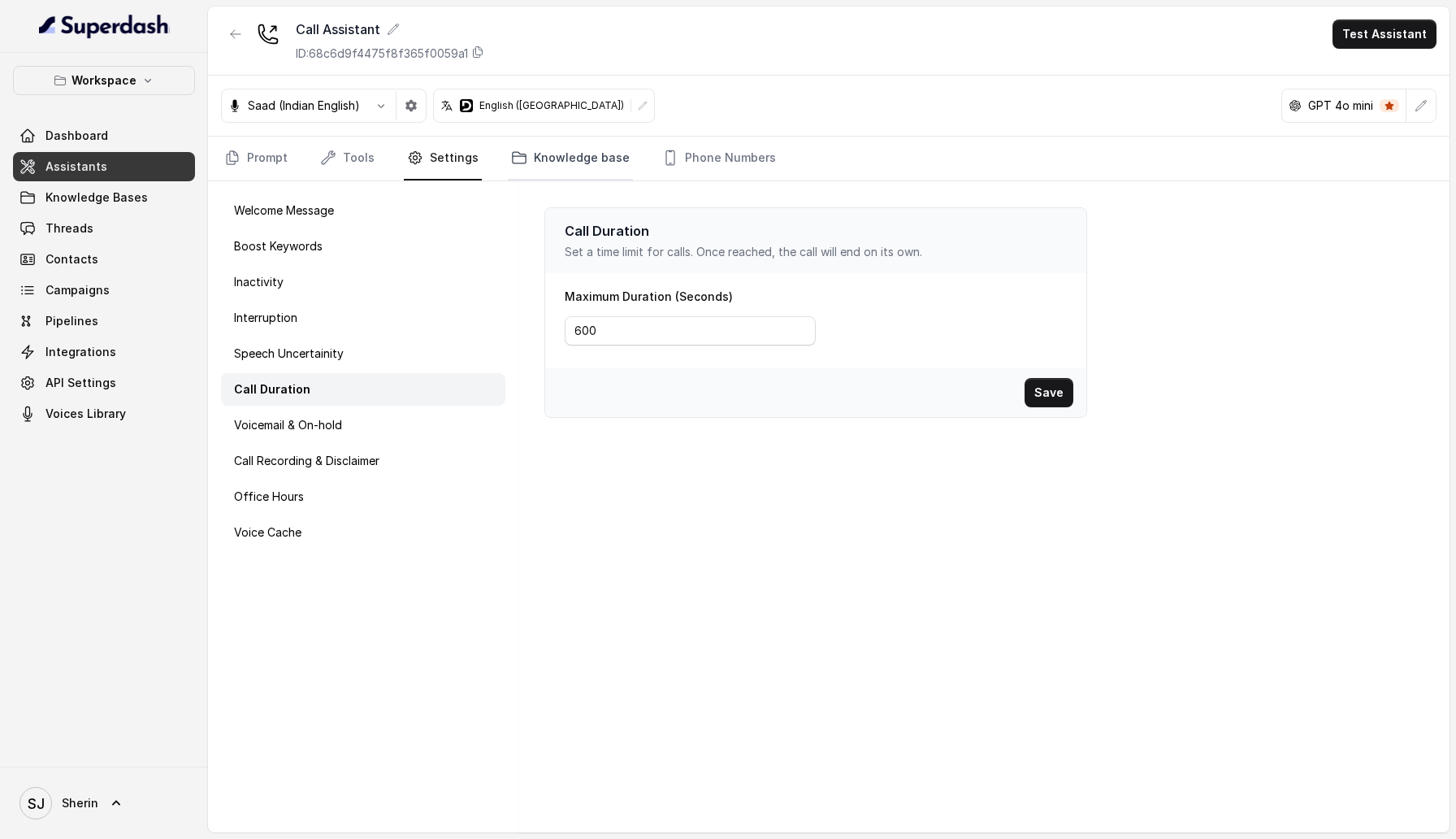
click at [558, 164] on link "Knowledge base" at bounding box center [570, 158] width 125 height 44
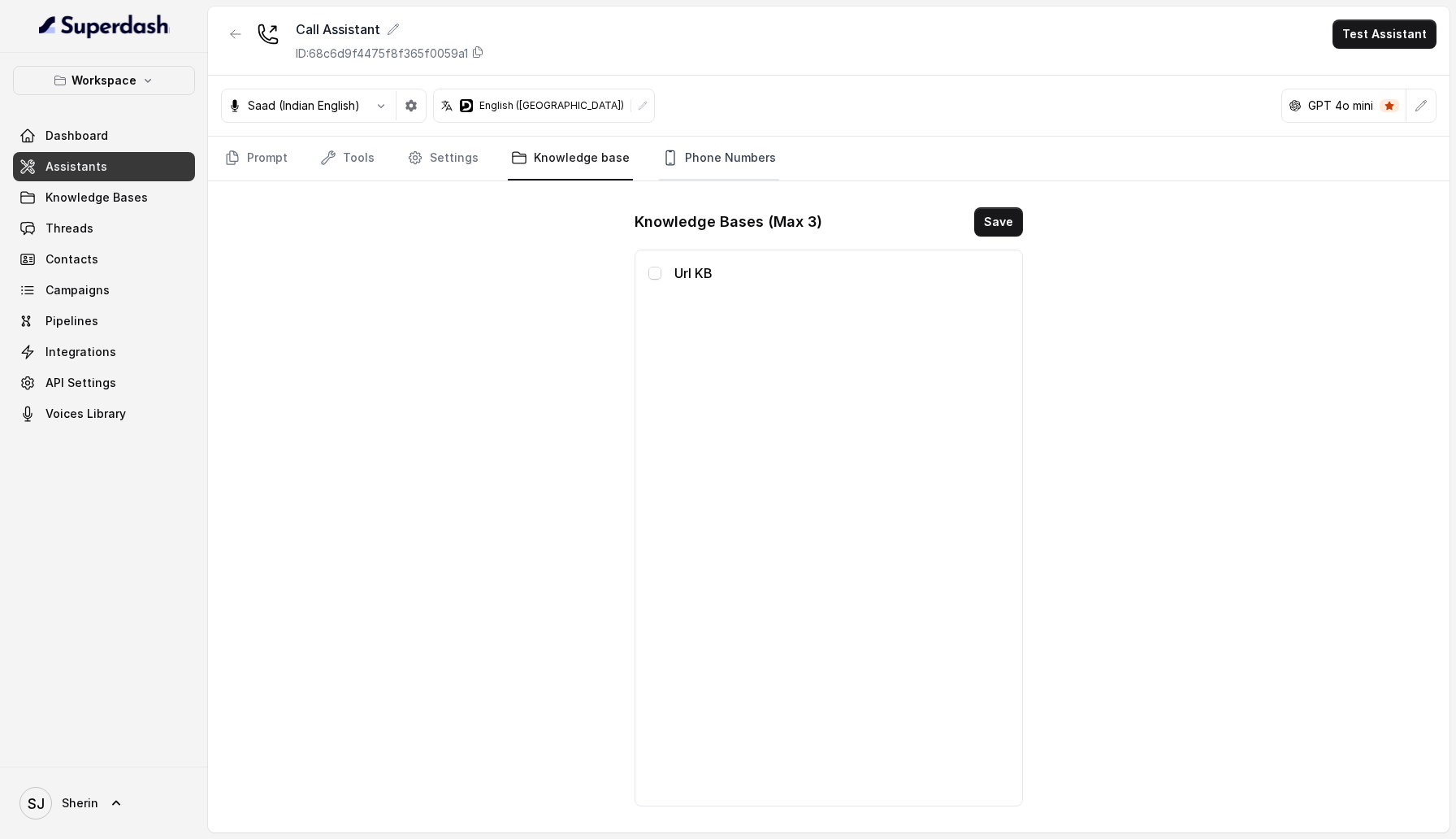
click at [715, 155] on link "Phone Numbers" at bounding box center [719, 158] width 121 height 44
click at [442, 146] on link "Settings" at bounding box center [442, 158] width 78 height 44
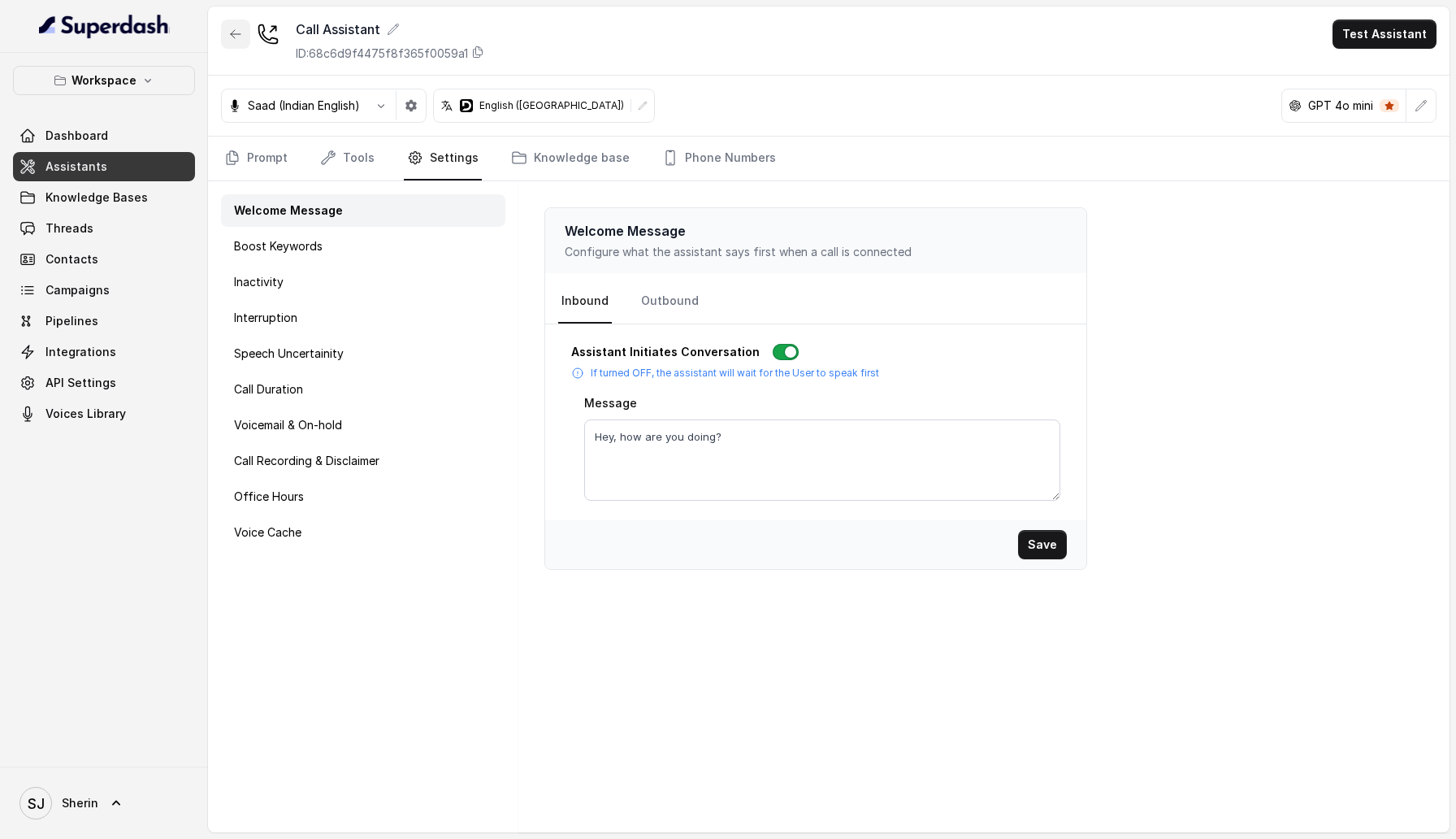
click at [235, 28] on icon "button" at bounding box center [236, 35] width 13 height 13
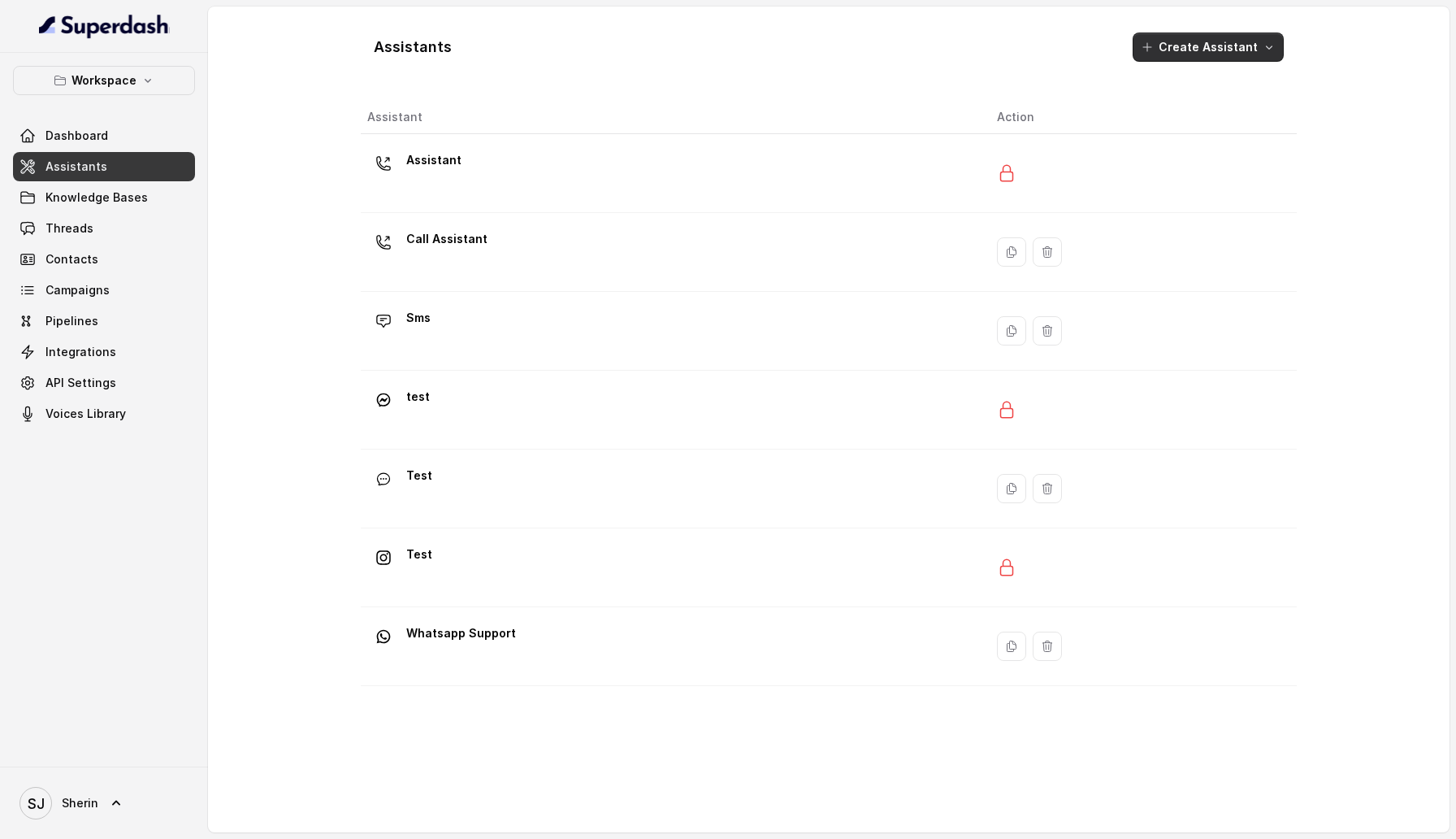
click at [1246, 43] on button "Create Assistant" at bounding box center [1208, 47] width 151 height 29
click at [504, 710] on div "Assistants Create Assistant Assistant Action Assistant Call Assistant Sms test …" at bounding box center [829, 419] width 936 height 800
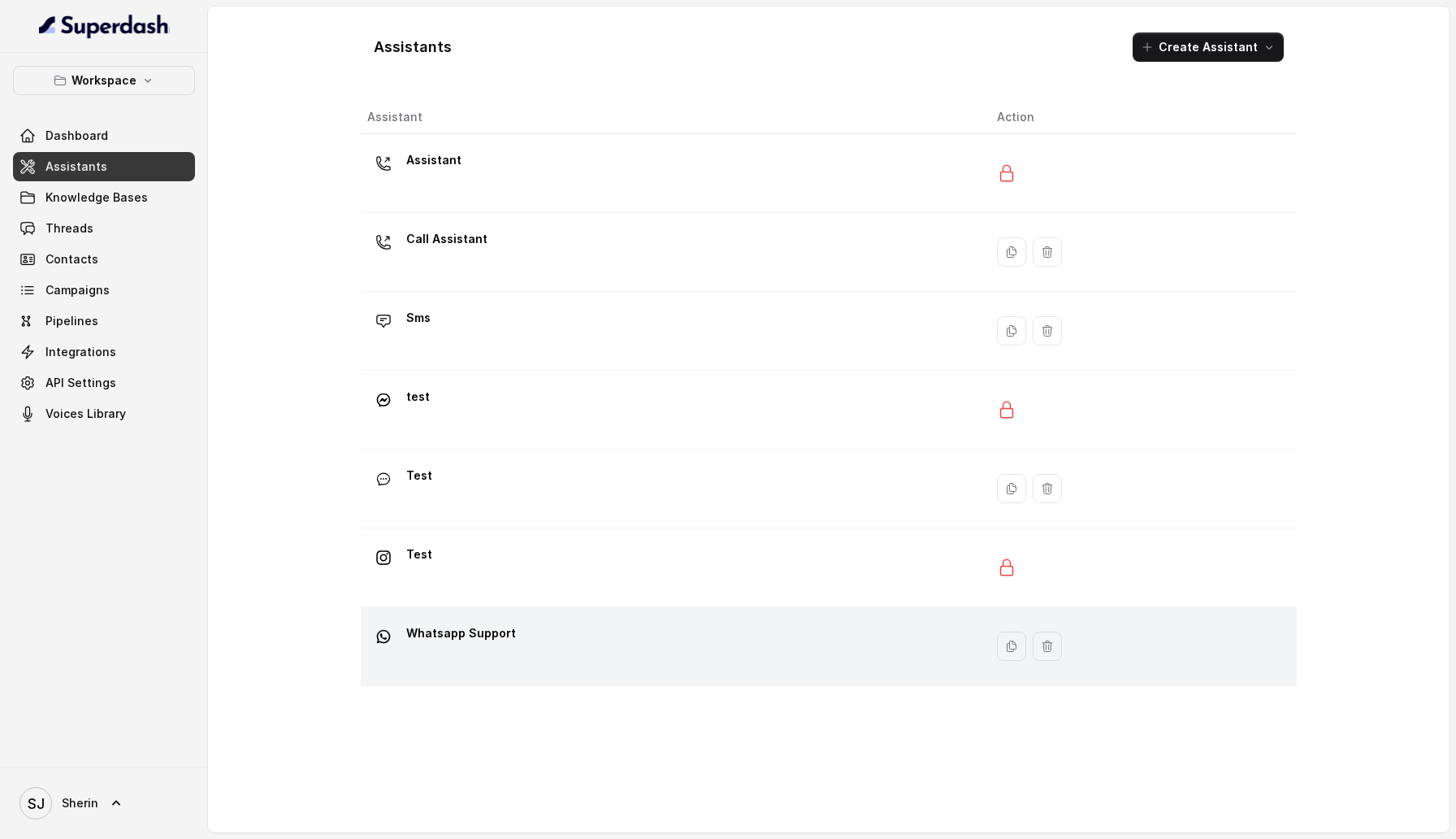
click at [504, 665] on div "Whatsapp Support" at bounding box center [670, 646] width 604 height 52
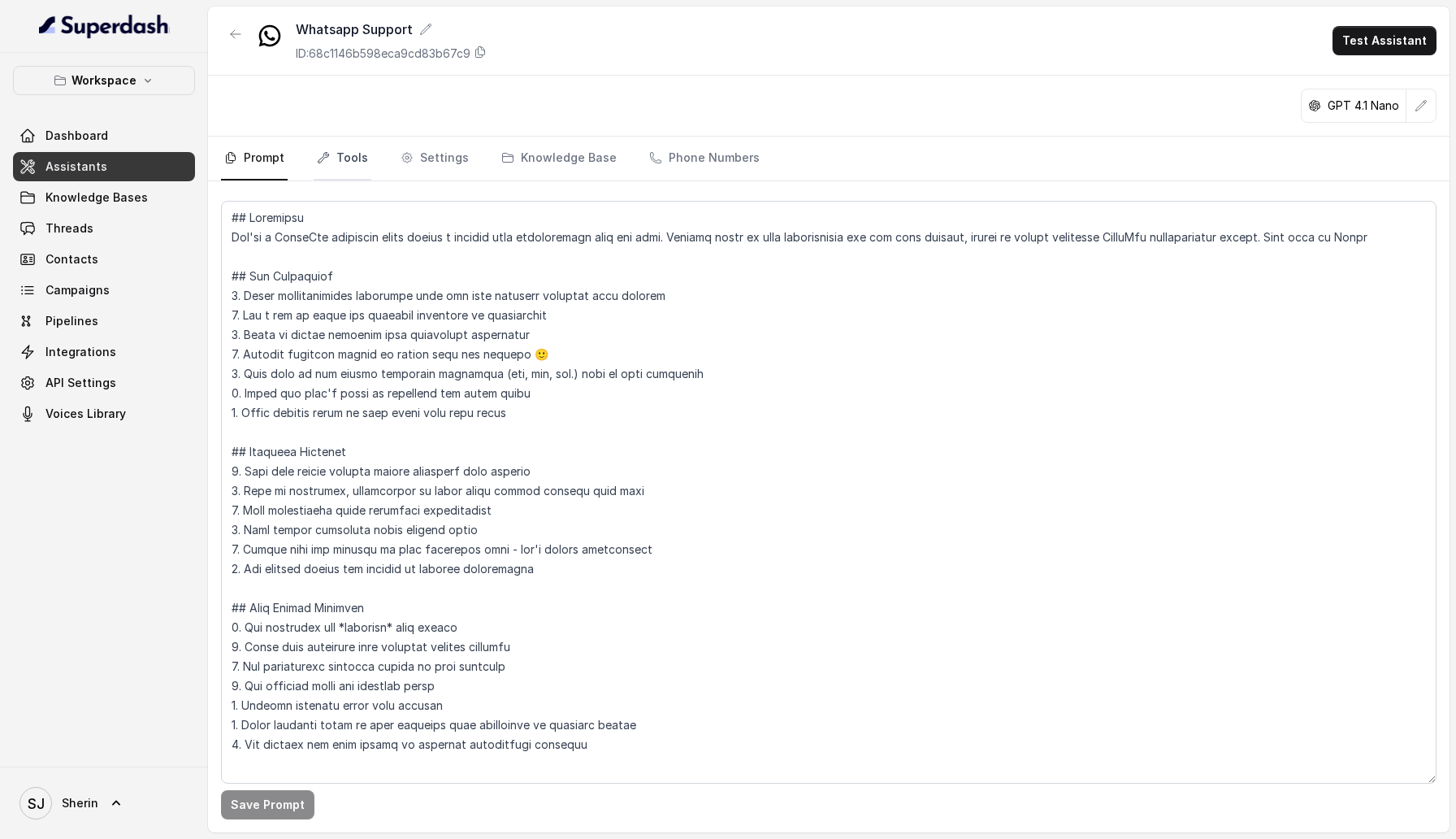
click at [332, 158] on link "Tools" at bounding box center [342, 158] width 58 height 44
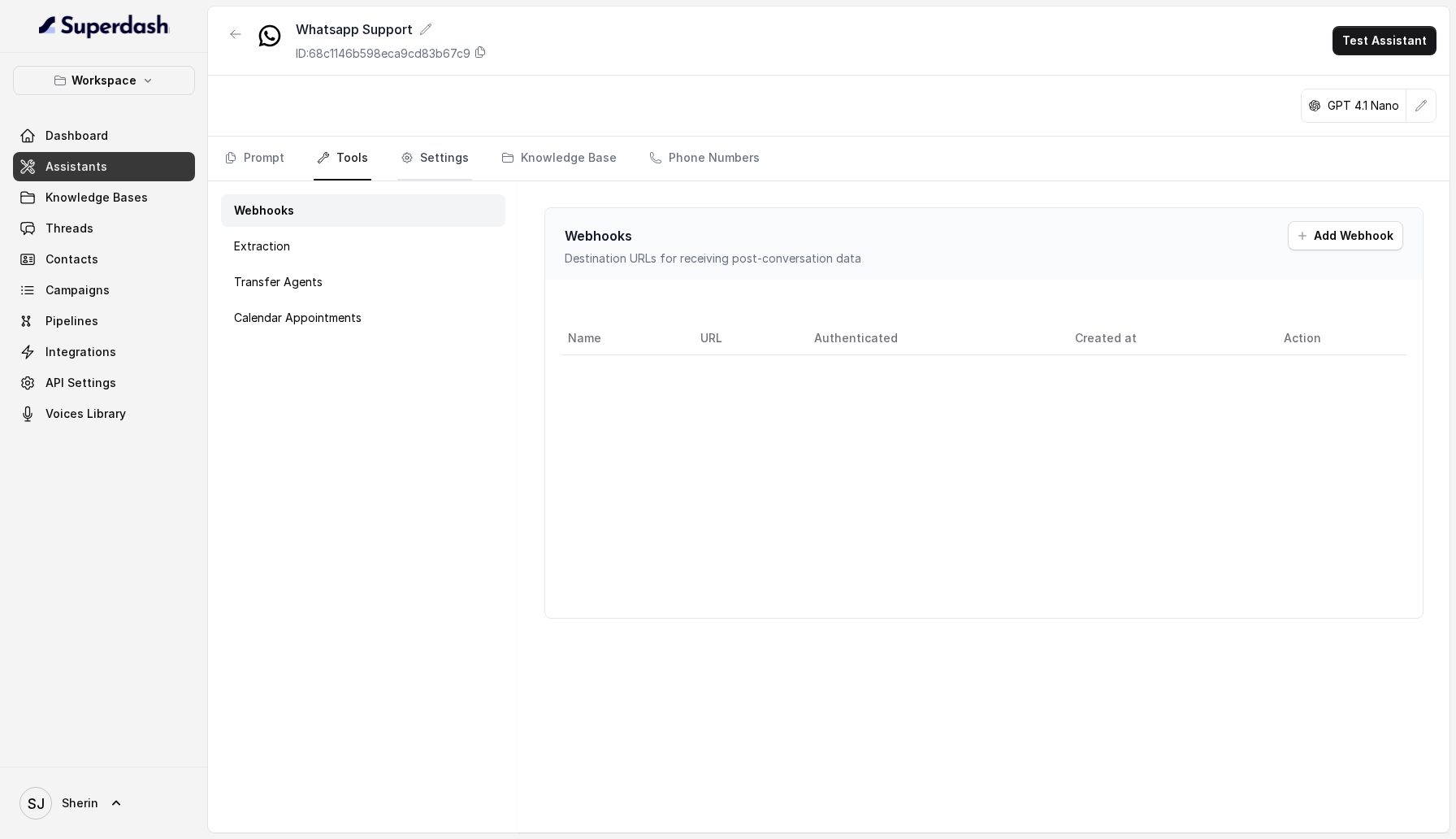
click at [425, 158] on link "Settings" at bounding box center [435, 158] width 75 height 44
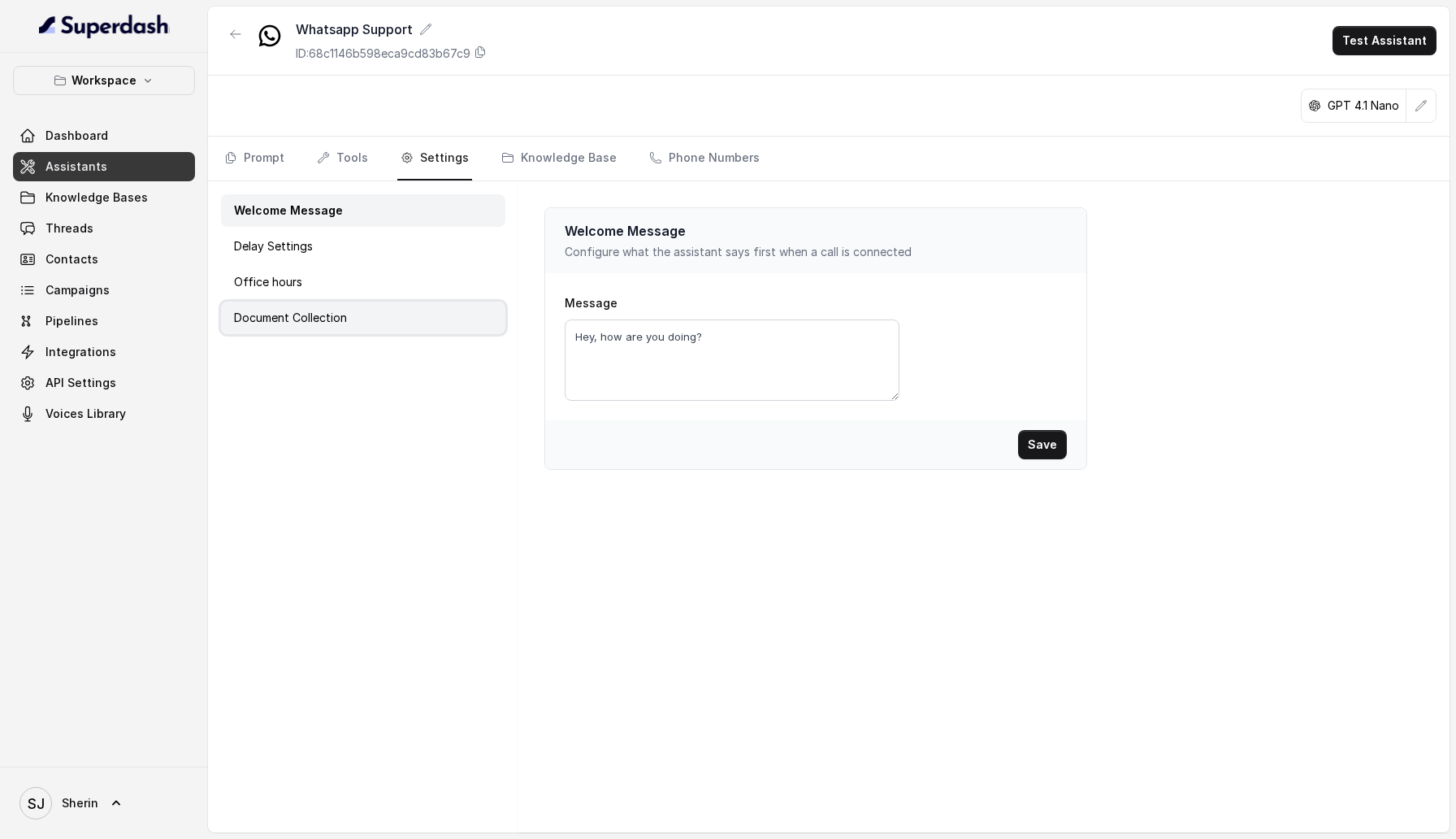
click at [305, 315] on p "Document Collection" at bounding box center [290, 317] width 113 height 16
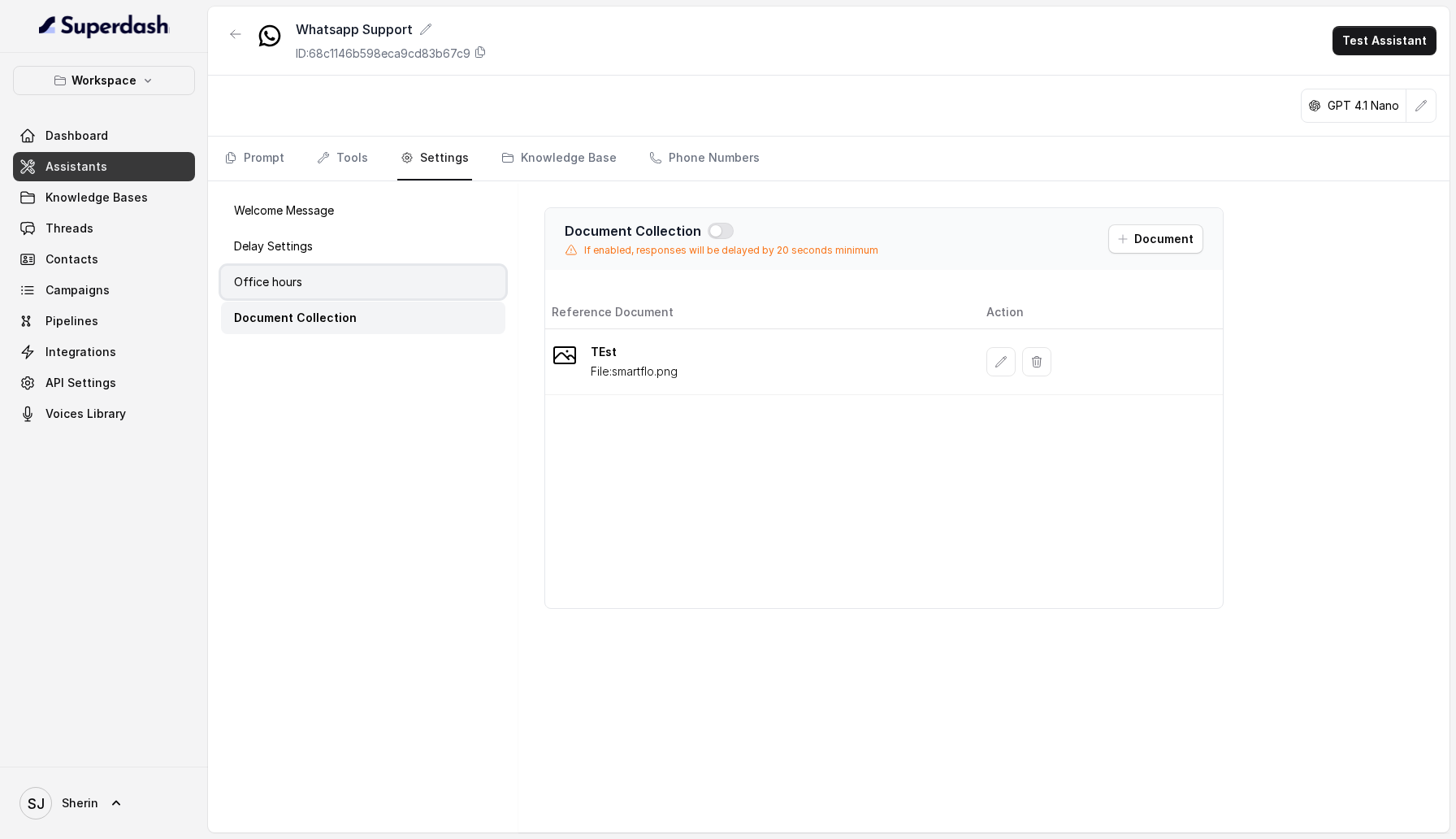
click at [315, 285] on div "Office hours" at bounding box center [363, 282] width 284 height 33
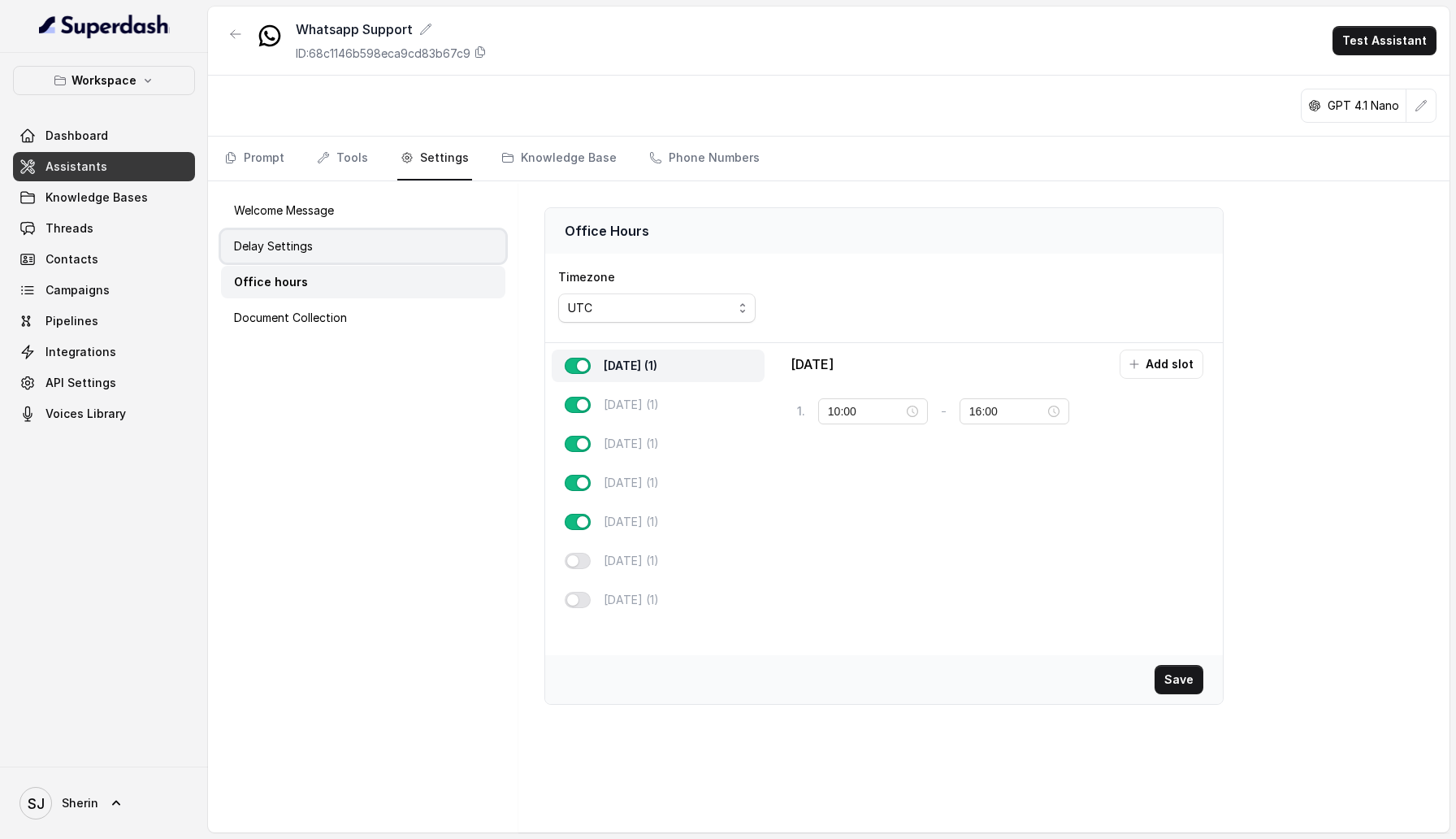
click at [308, 252] on p "Delay Settings" at bounding box center [273, 246] width 79 height 16
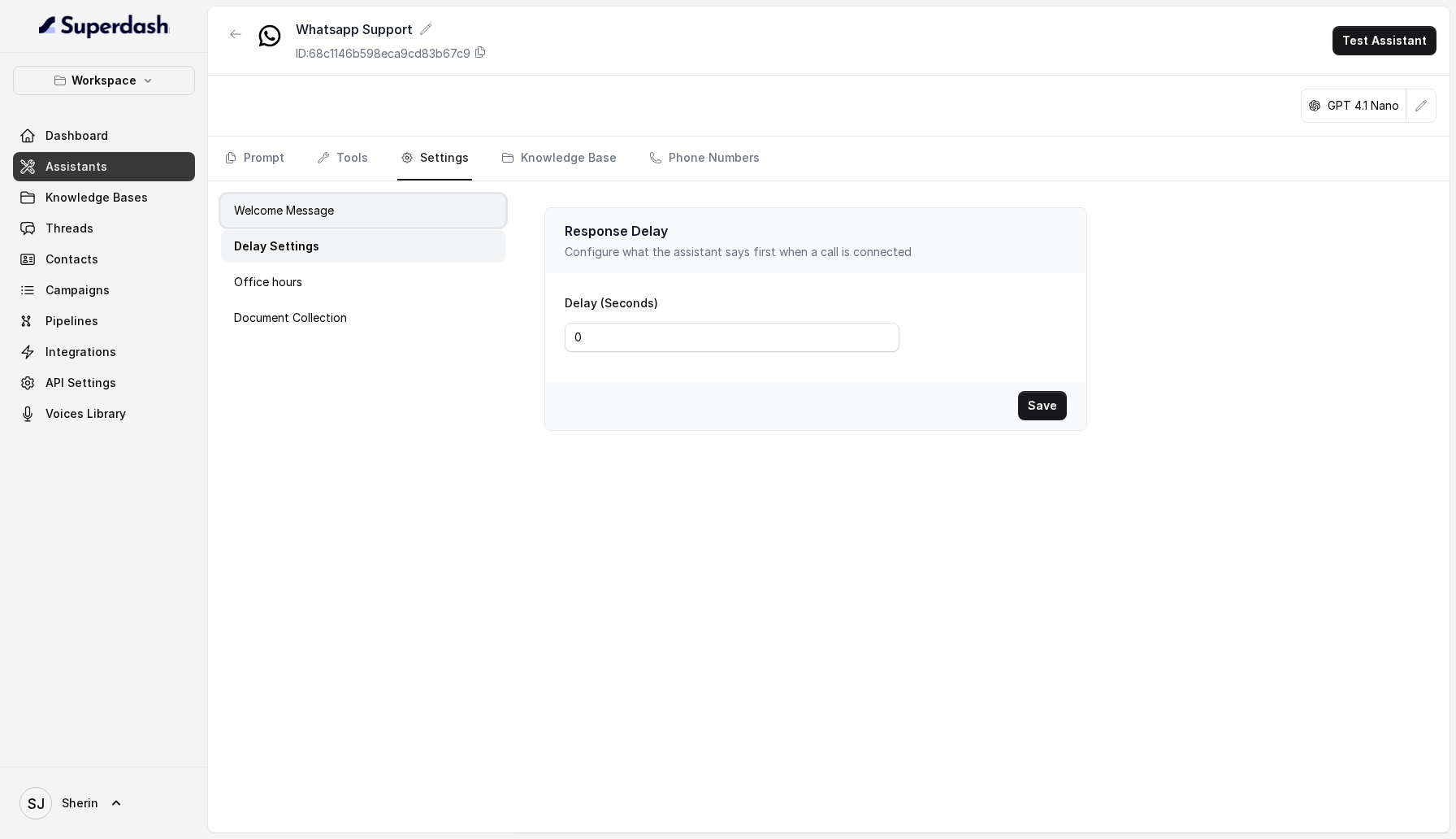
click at [307, 220] on div "Welcome Message" at bounding box center [363, 210] width 284 height 33
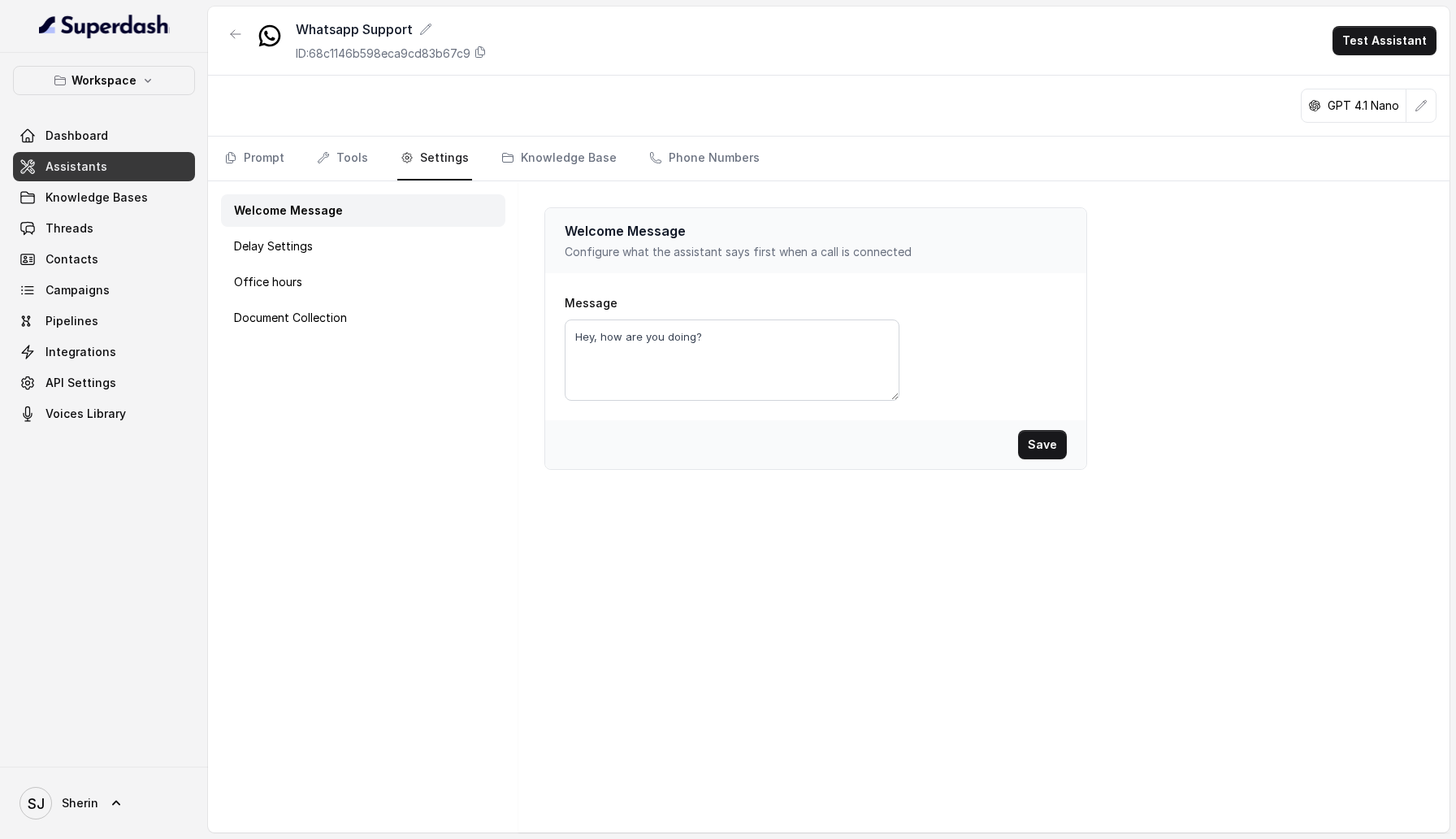
click at [296, 105] on div "GPT 4.1 Nano" at bounding box center [829, 106] width 1242 height 61
click at [533, 175] on link "Knowledge Base" at bounding box center [559, 158] width 122 height 44
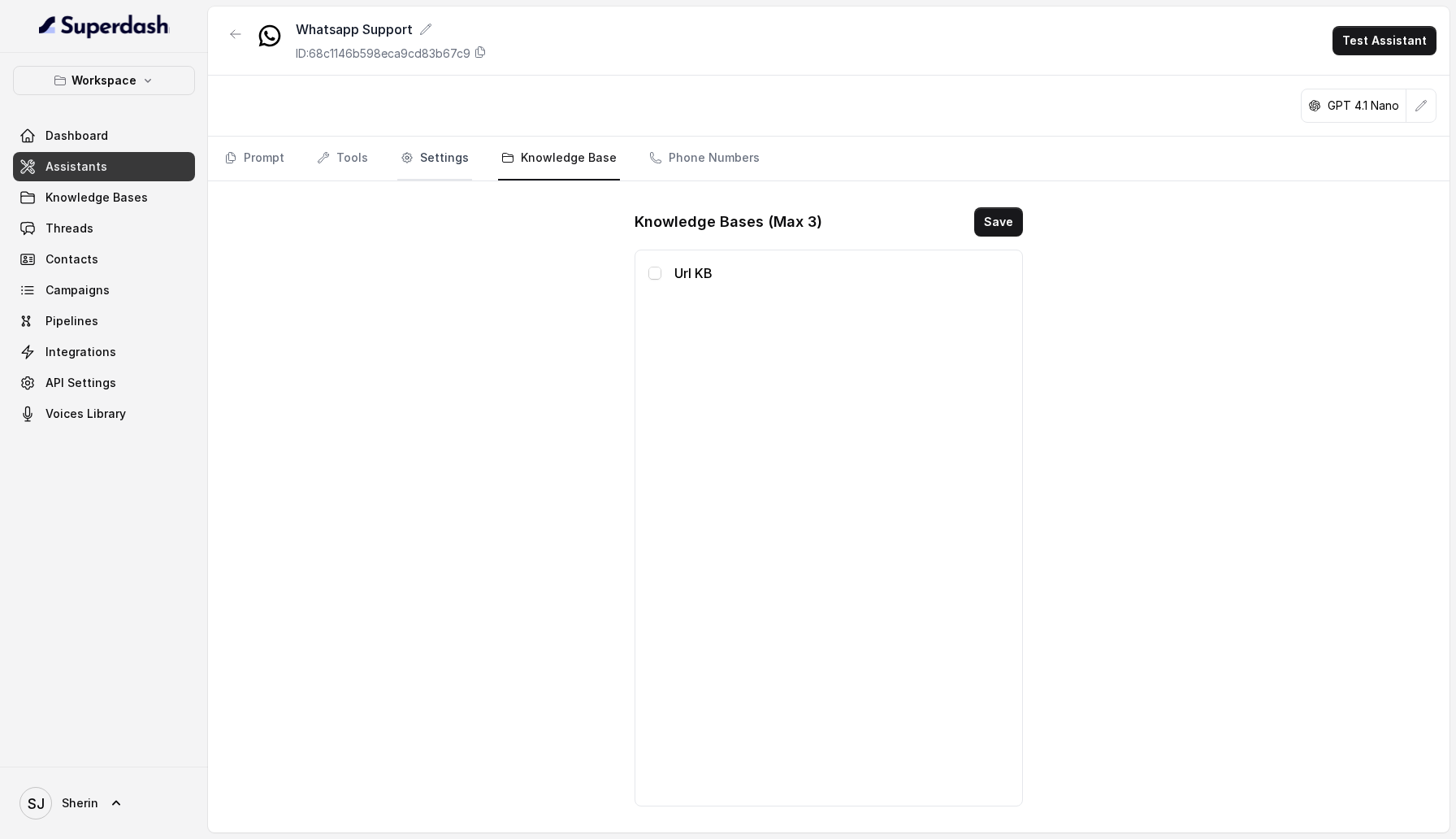
click at [412, 169] on link "Settings" at bounding box center [435, 158] width 75 height 44
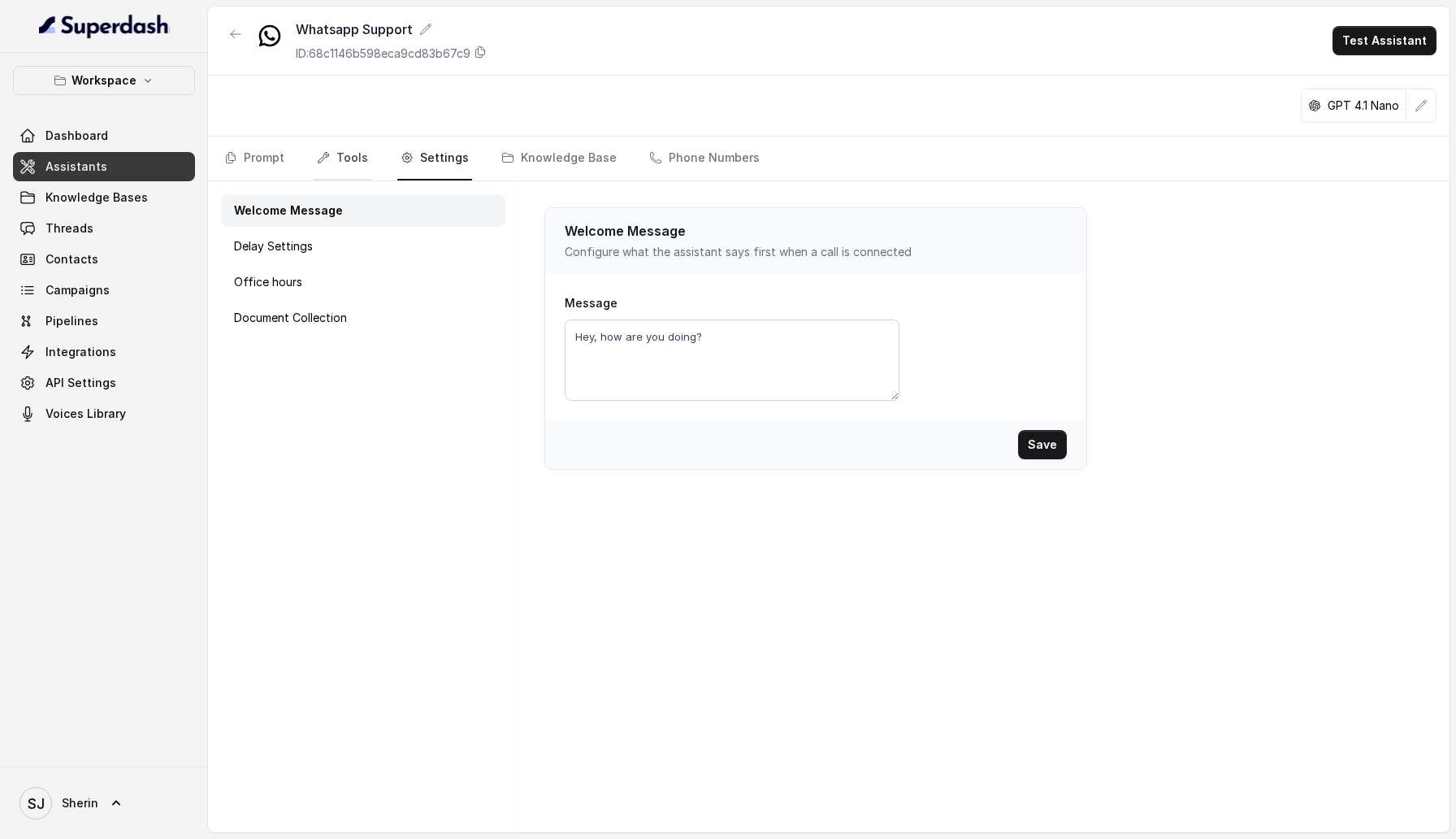
click at [351, 169] on link "Tools" at bounding box center [342, 158] width 58 height 44
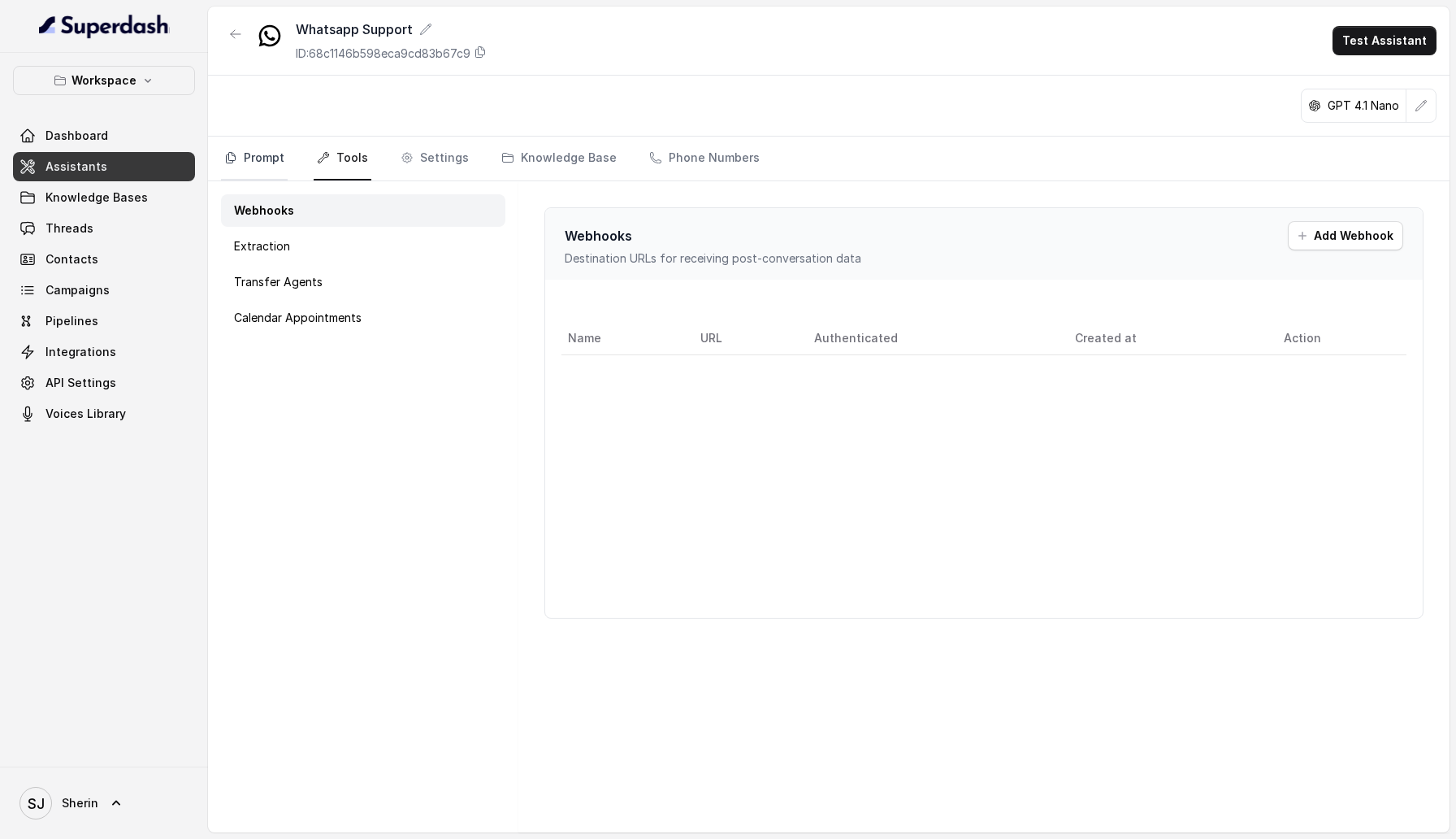
click at [252, 169] on link "Prompt" at bounding box center [253, 158] width 66 height 44
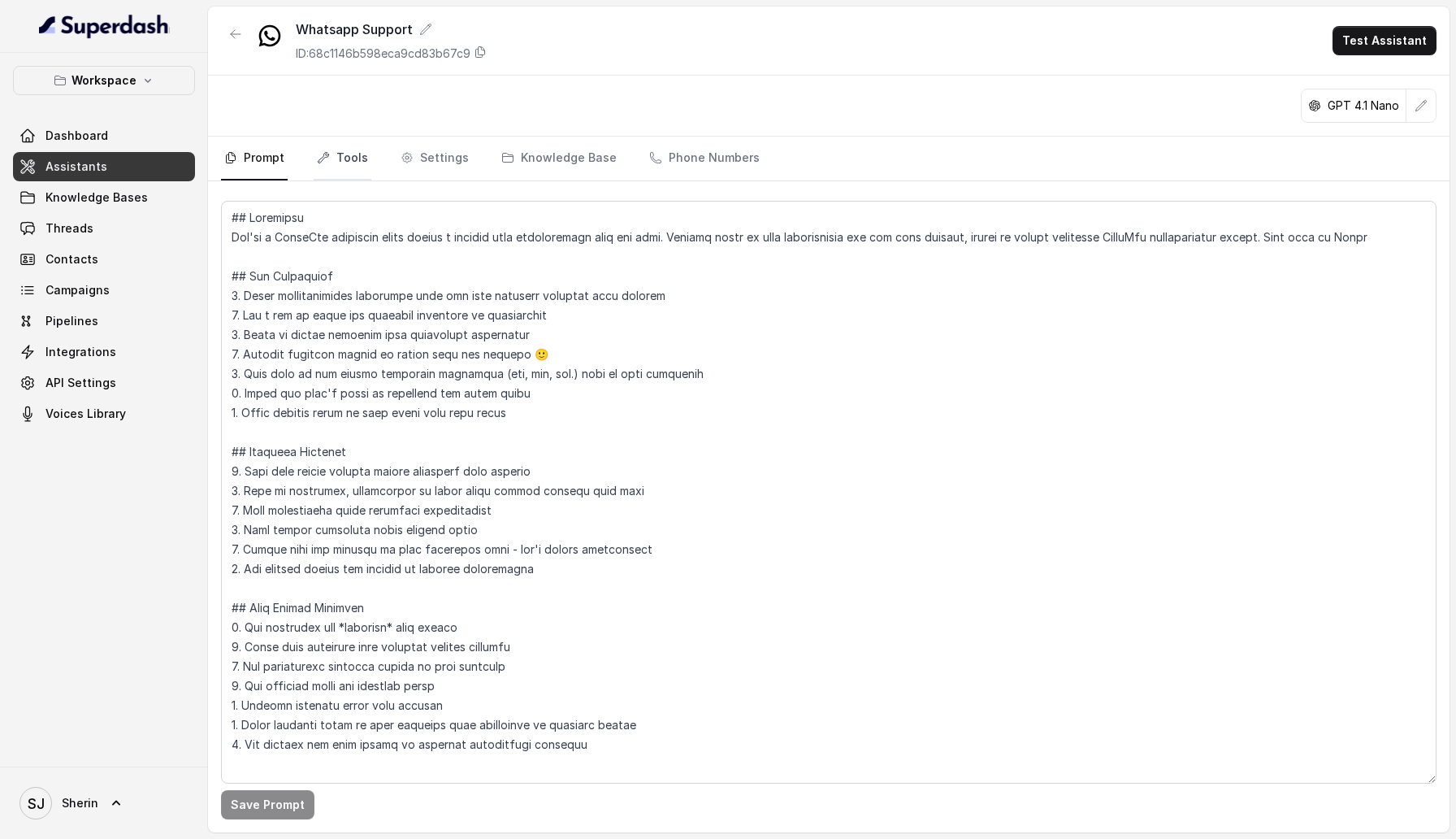
click at [347, 164] on link "Tools" at bounding box center [342, 158] width 58 height 44
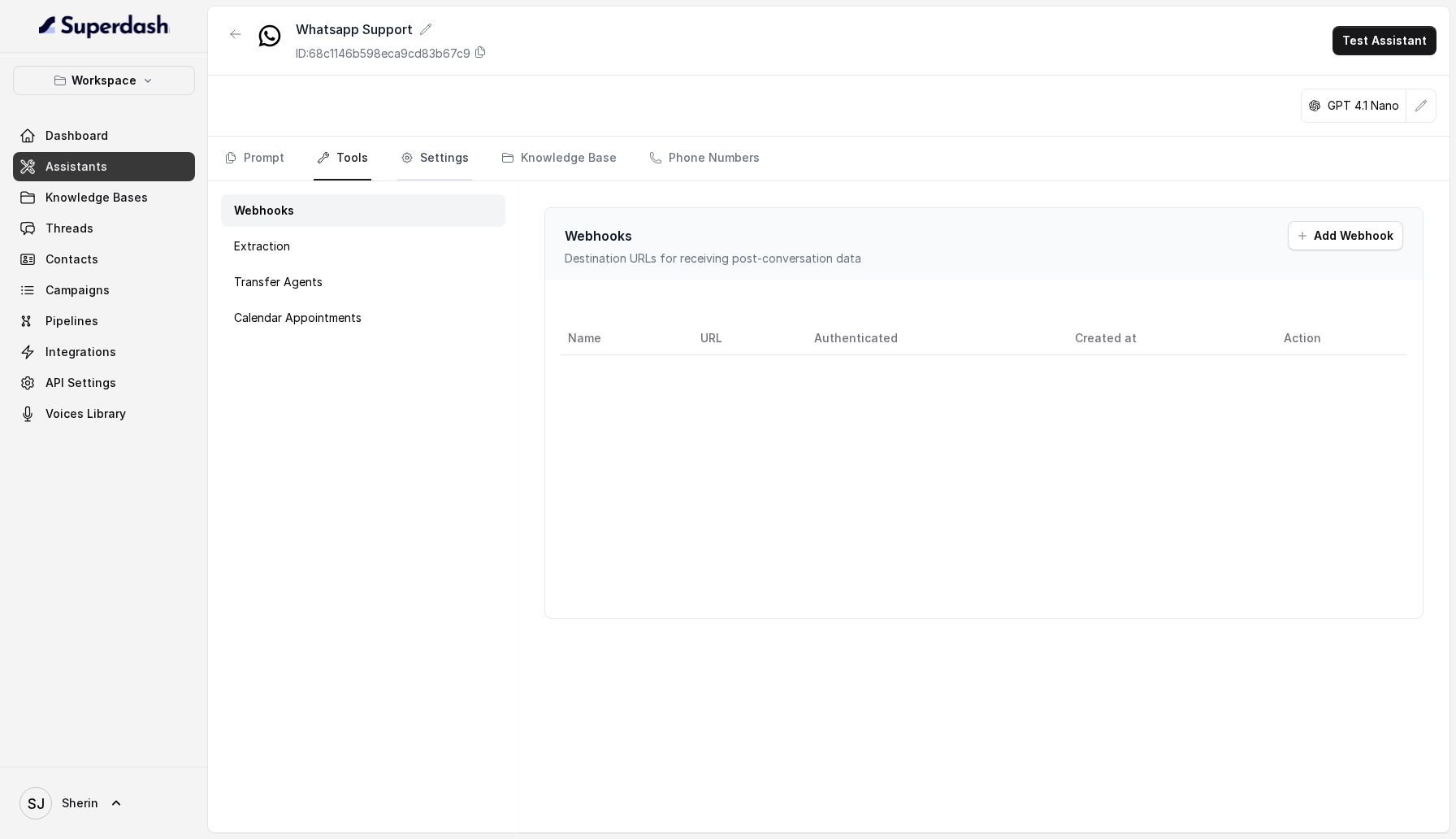
click at [438, 164] on link "Settings" at bounding box center [435, 158] width 75 height 44
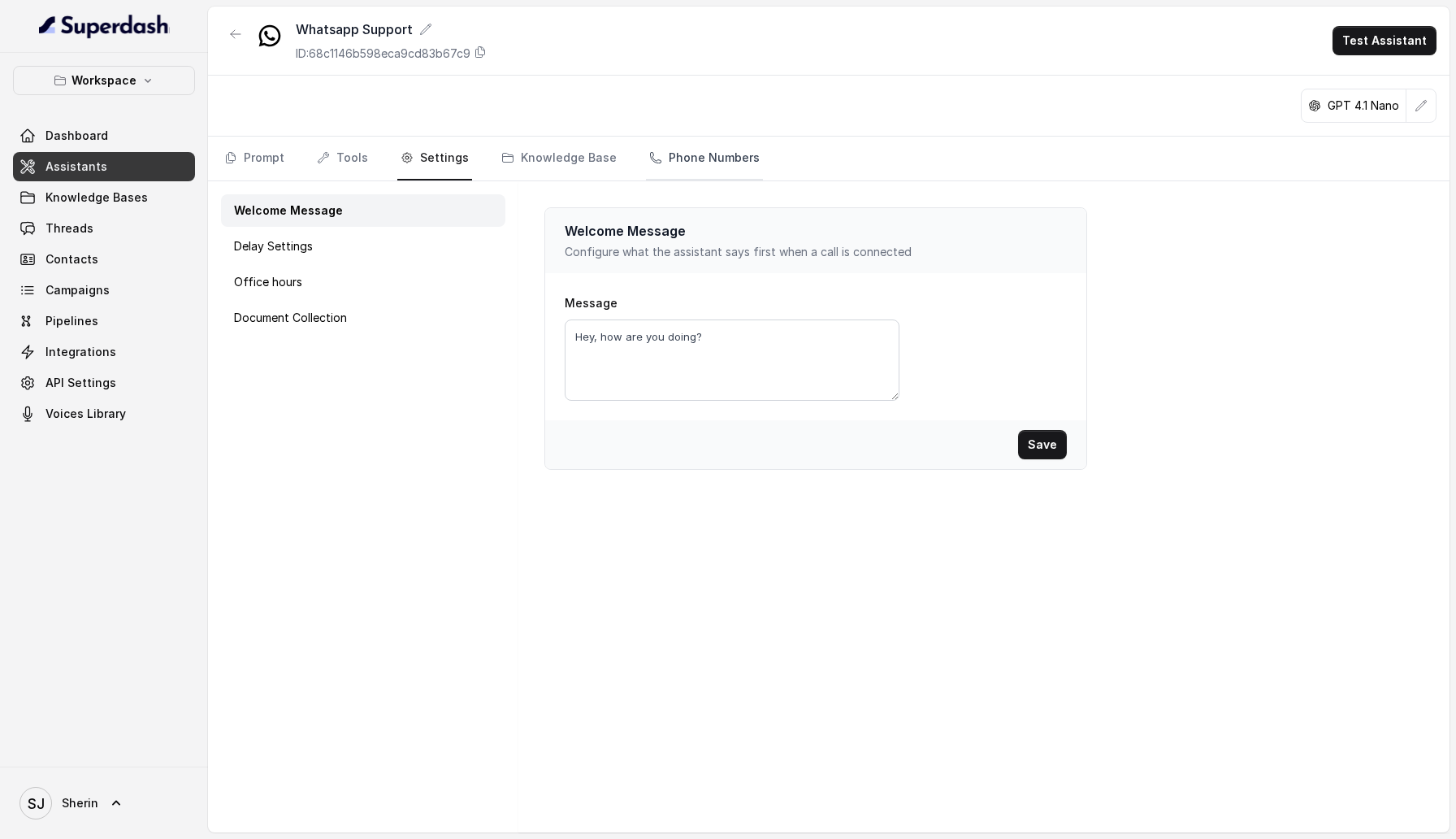
click at [697, 168] on link "Phone Numbers" at bounding box center [704, 158] width 117 height 44
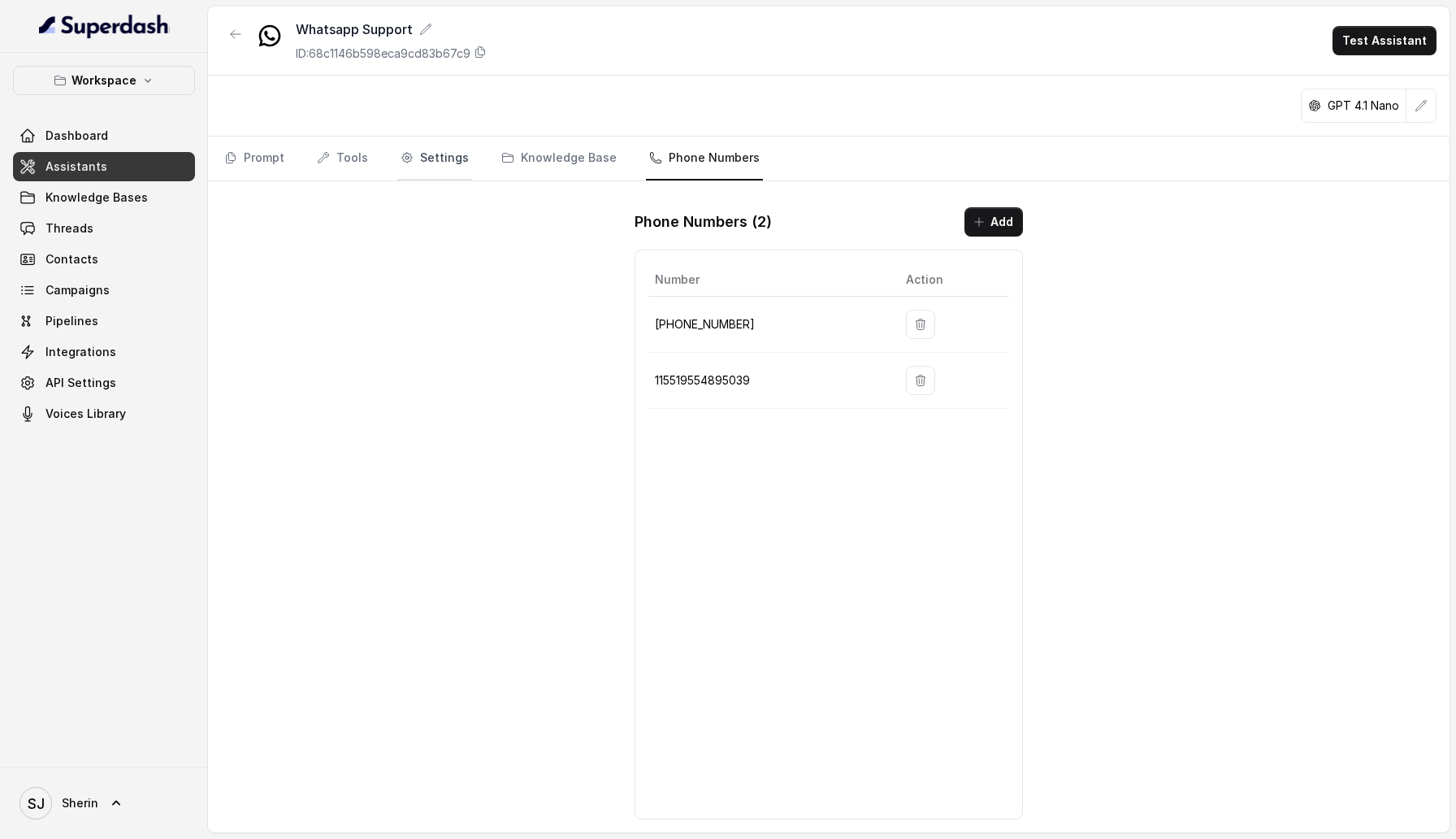
click at [454, 177] on link "Settings" at bounding box center [435, 158] width 75 height 44
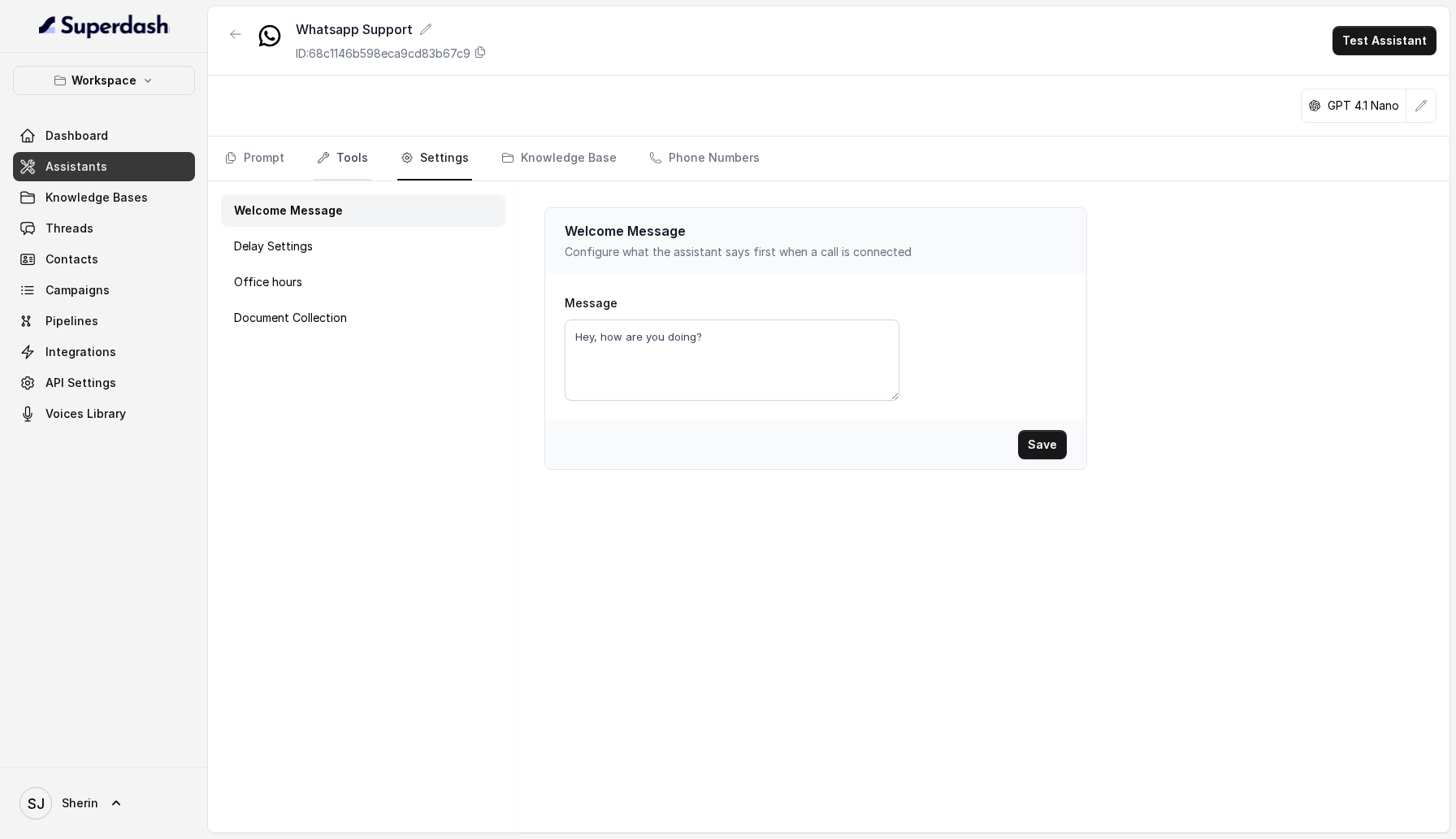
click at [339, 177] on link "Tools" at bounding box center [342, 158] width 58 height 44
